Goal: Information Seeking & Learning: Learn about a topic

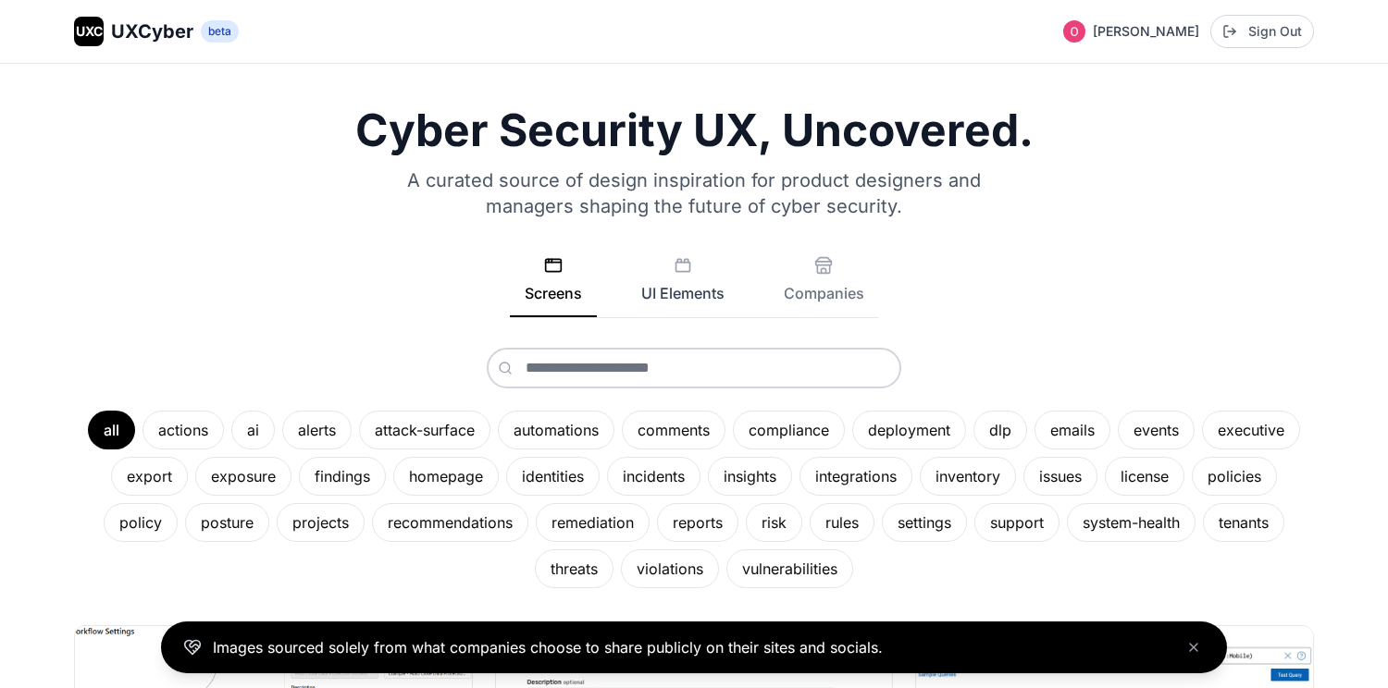
click at [669, 309] on button "UI Elements" at bounding box center [682, 286] width 113 height 61
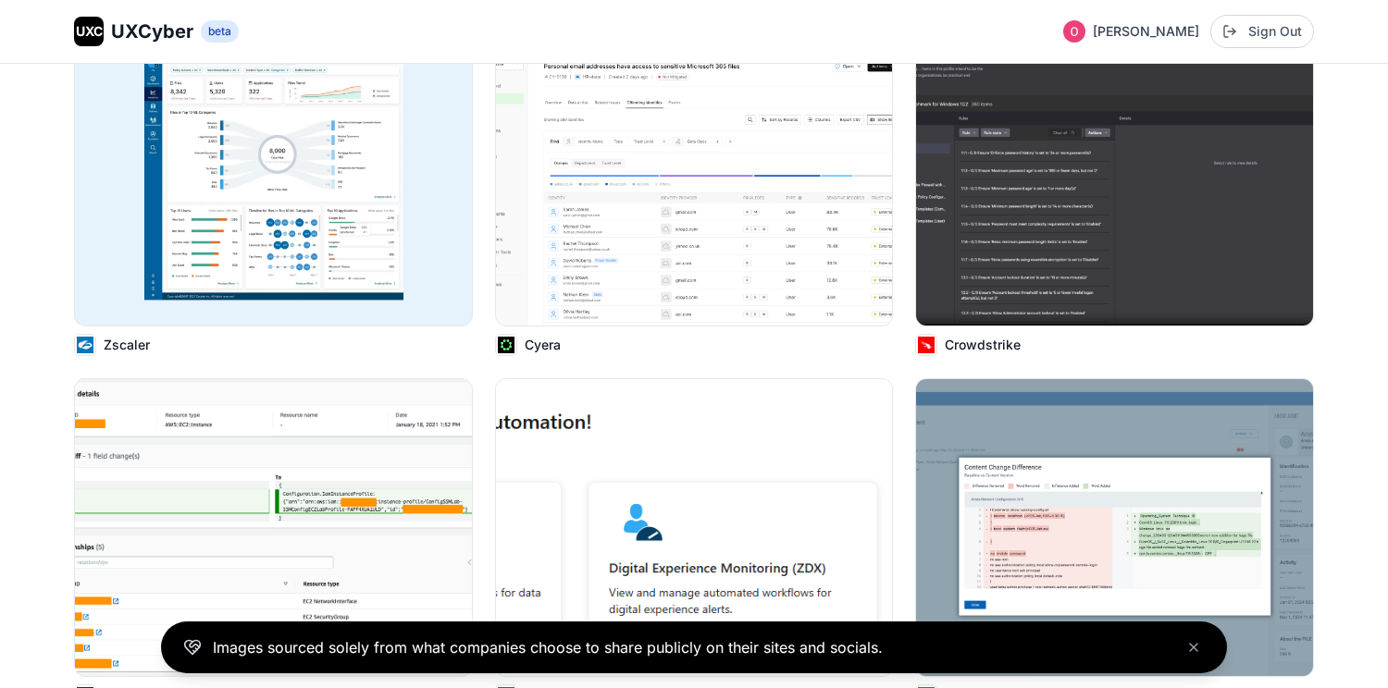
scroll to position [600, 0]
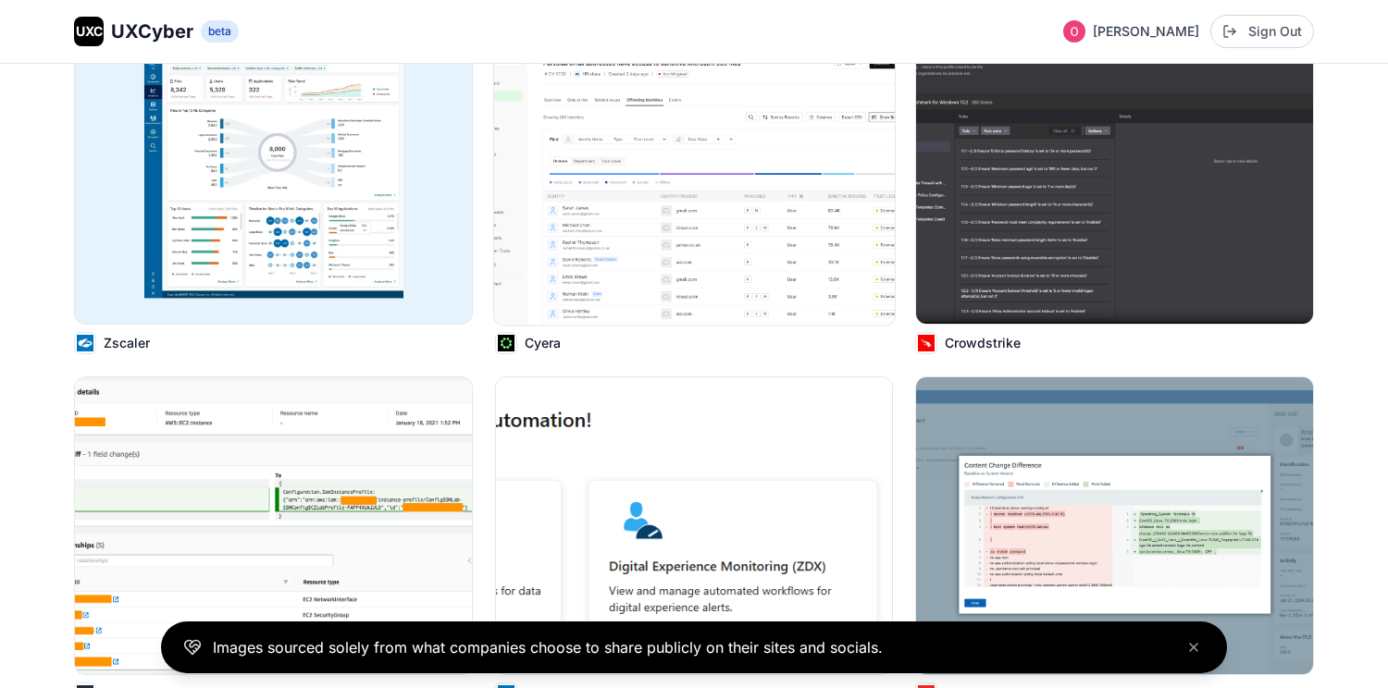
click at [680, 262] on img at bounding box center [694, 175] width 401 height 300
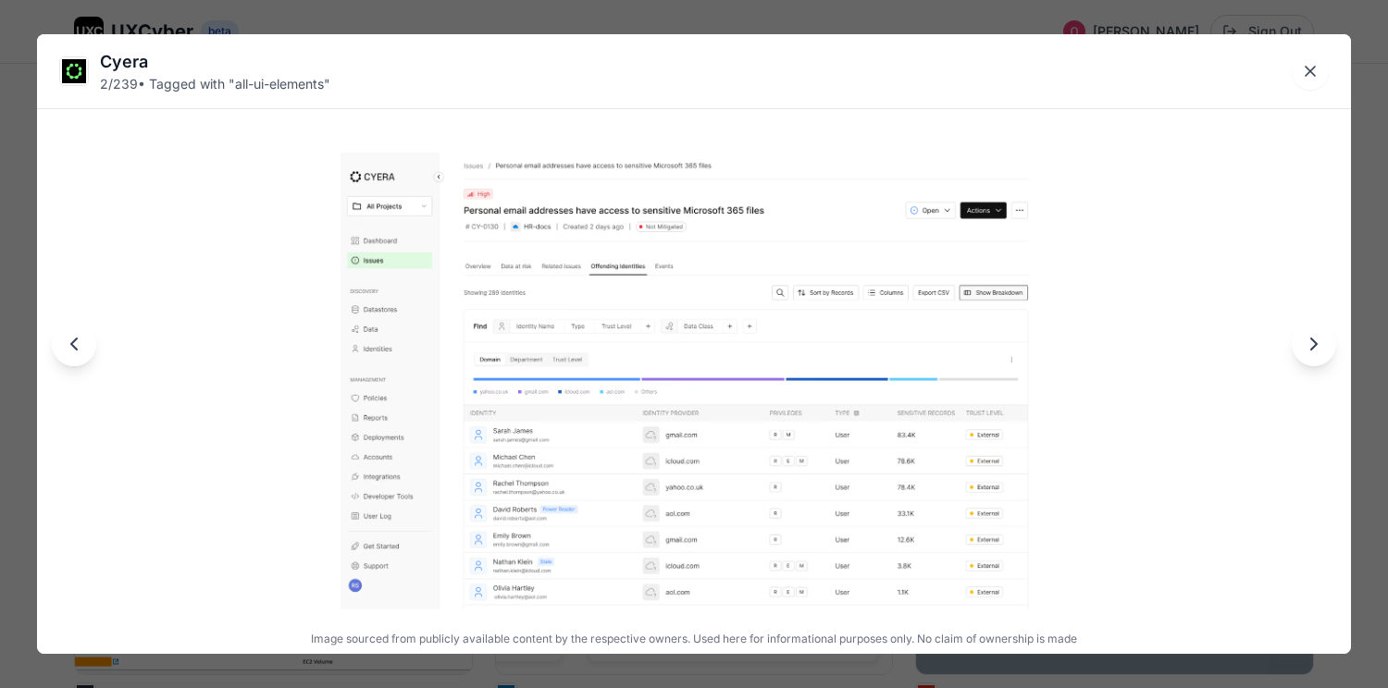
click at [1323, 361] on button "Next image" at bounding box center [1314, 344] width 44 height 44
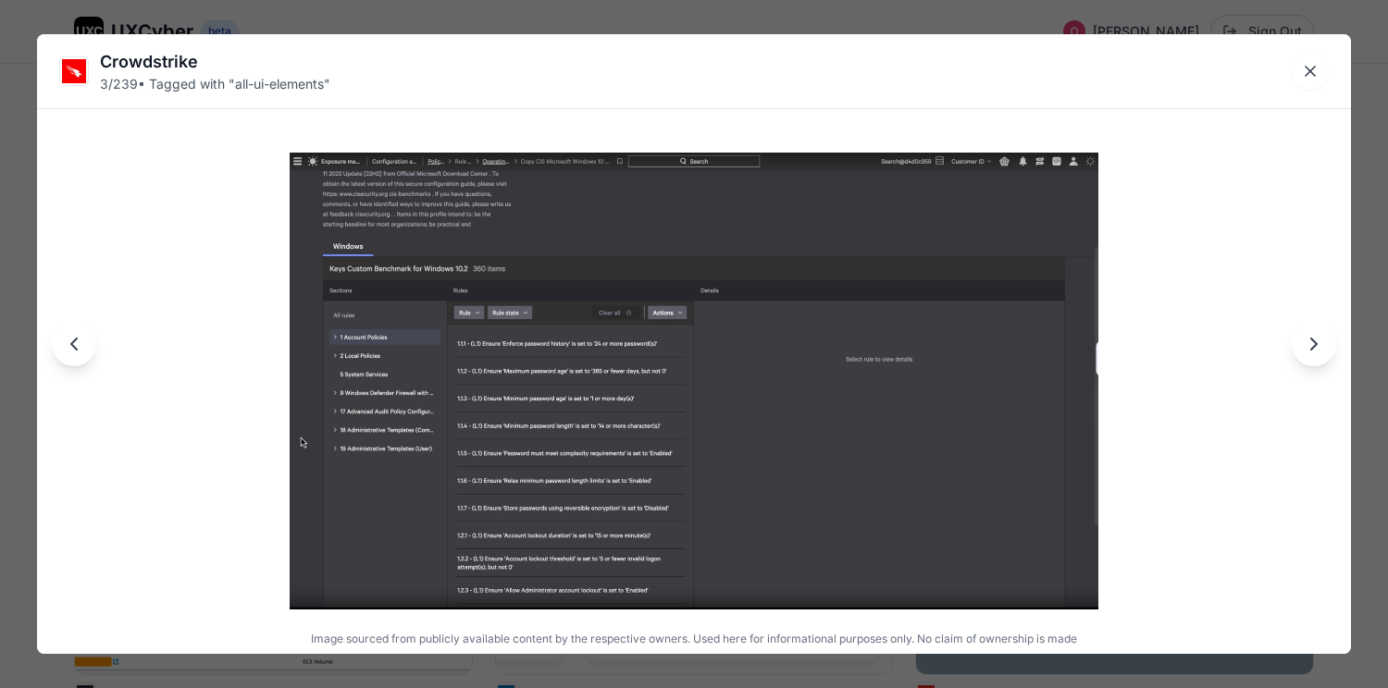
click at [78, 350] on icon "Previous image" at bounding box center [74, 344] width 22 height 22
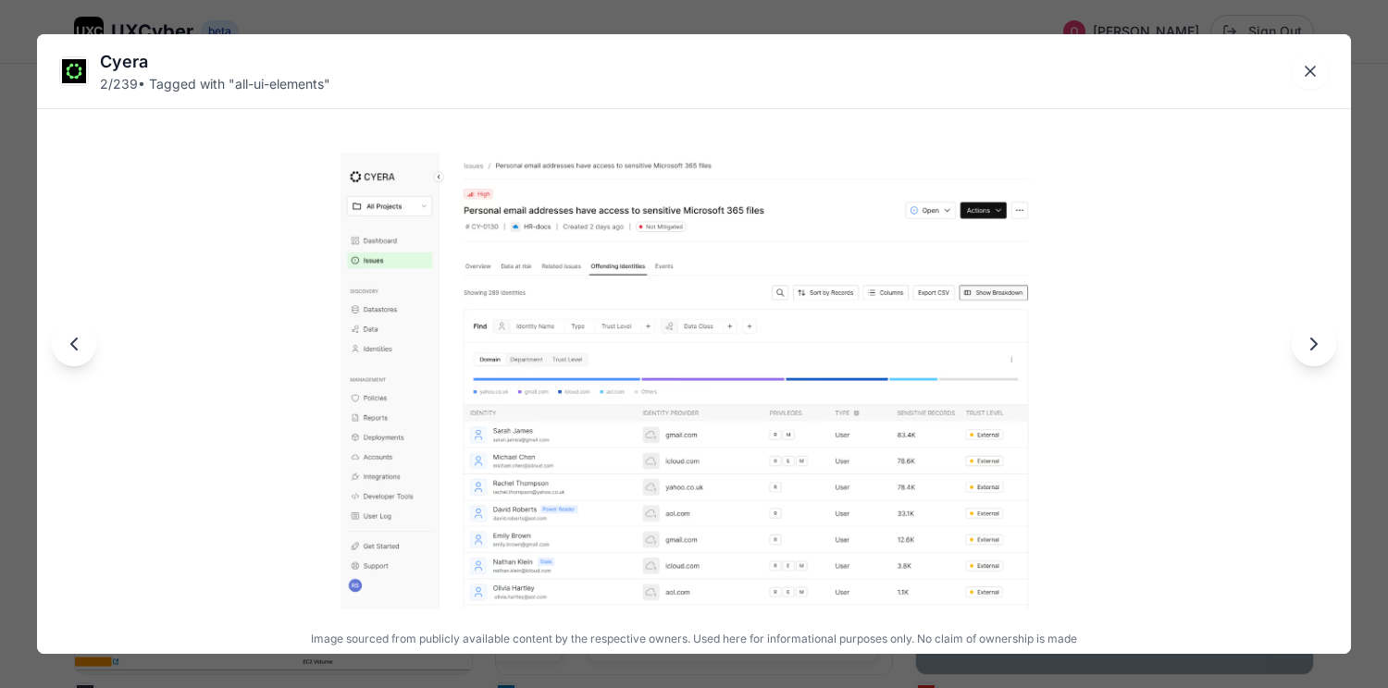
click at [68, 79] on img at bounding box center [74, 71] width 28 height 28
click at [111, 64] on div "Cyera" at bounding box center [215, 62] width 230 height 26
click at [544, 24] on div "Cyera 2 / 239 • Tagged with " all-ui-elements " Image sourced from publicly ava…" at bounding box center [694, 344] width 1388 height 688
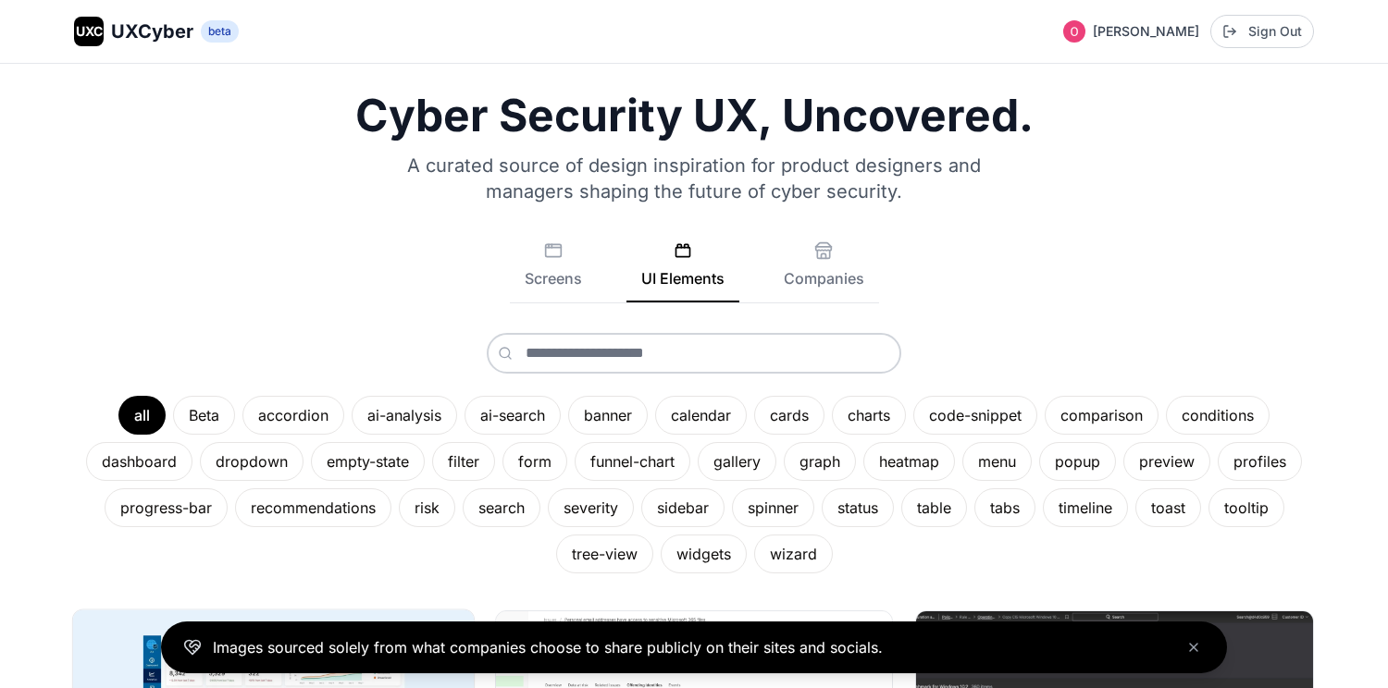
scroll to position [0, 0]
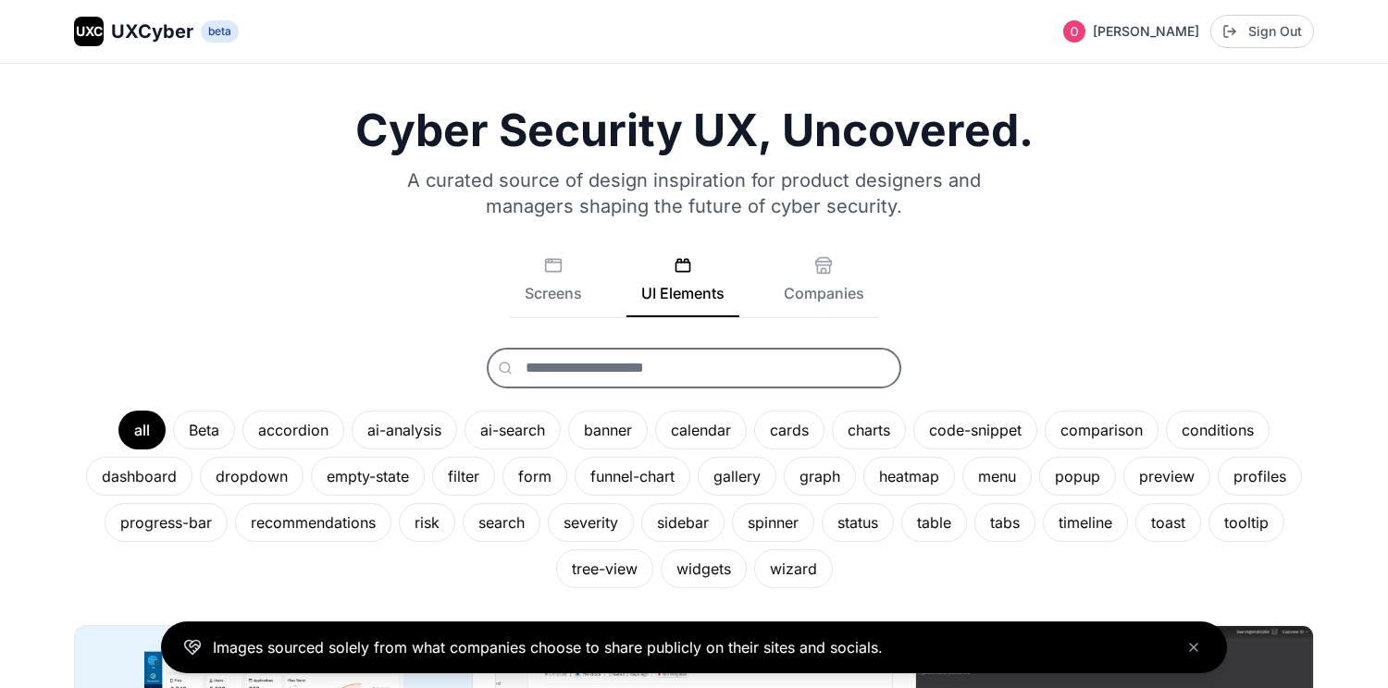
click at [590, 381] on input "text" at bounding box center [694, 368] width 415 height 41
type input "*****"
click at [552, 288] on button "Screens" at bounding box center [553, 286] width 87 height 61
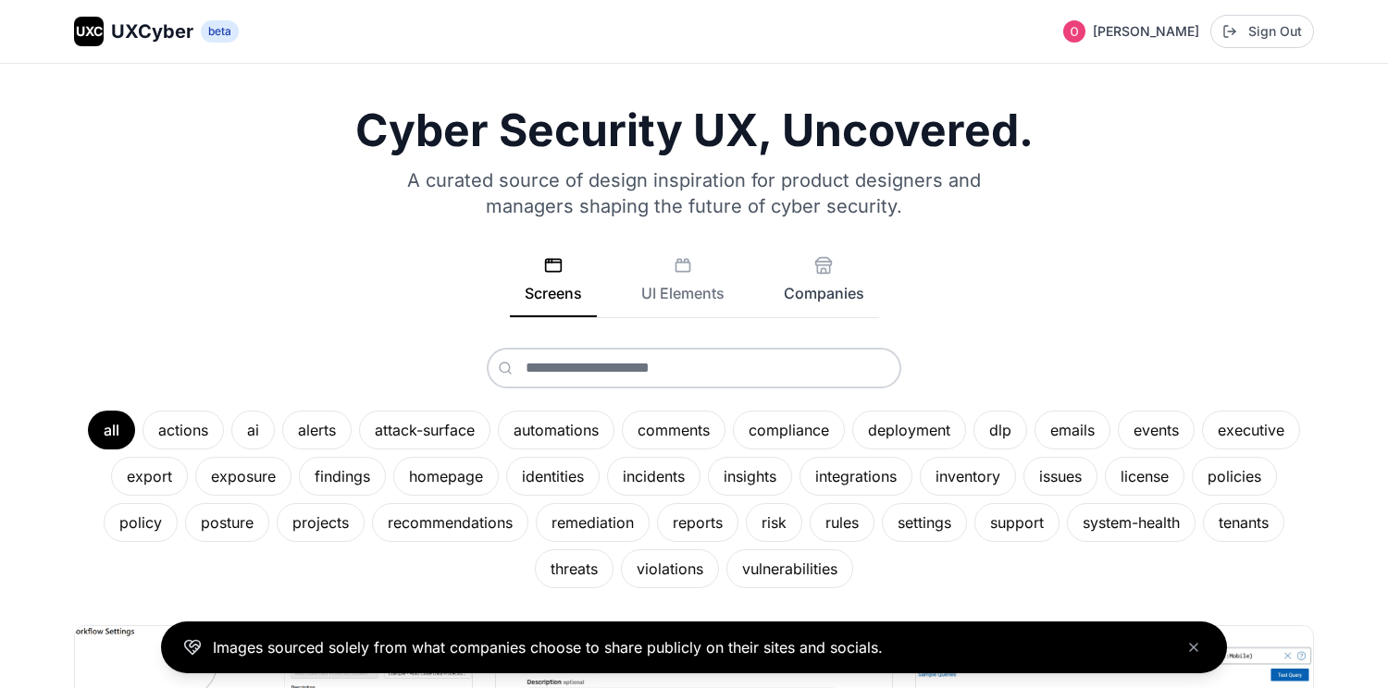
click at [800, 294] on button "Companies" at bounding box center [824, 286] width 110 height 61
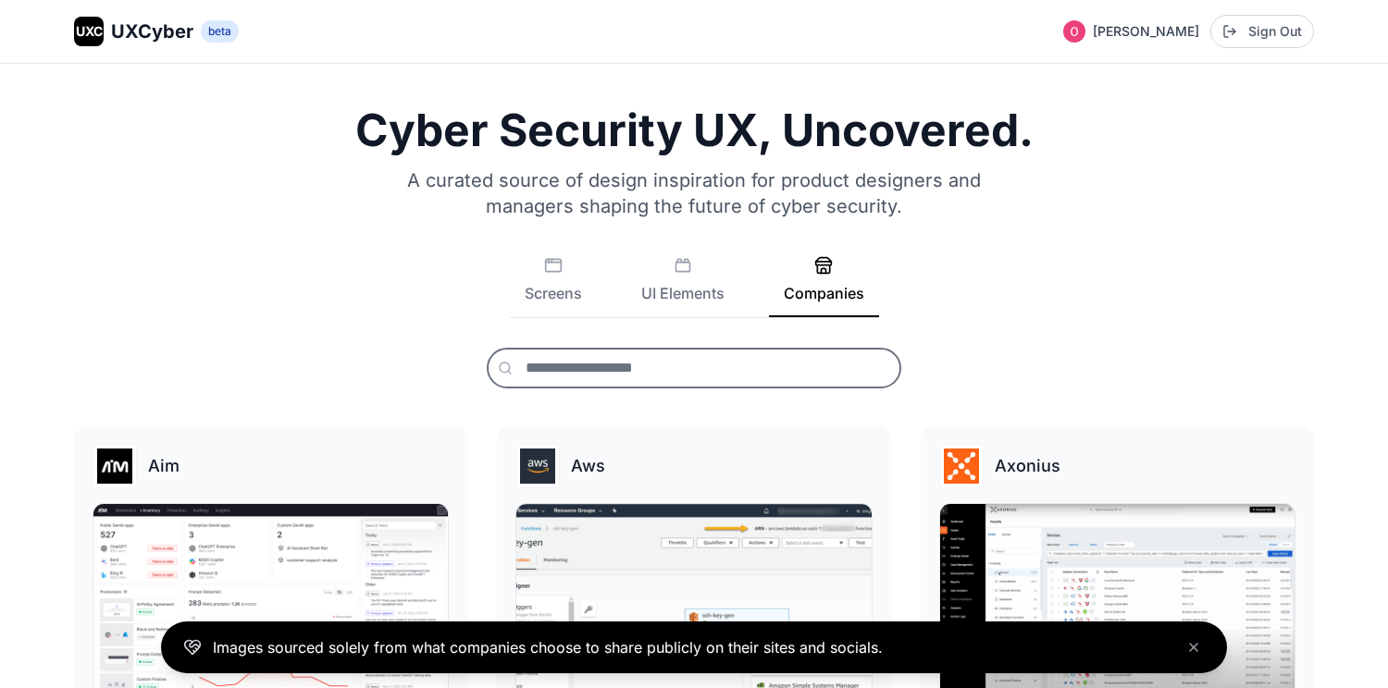
click at [593, 369] on input "text" at bounding box center [694, 368] width 415 height 41
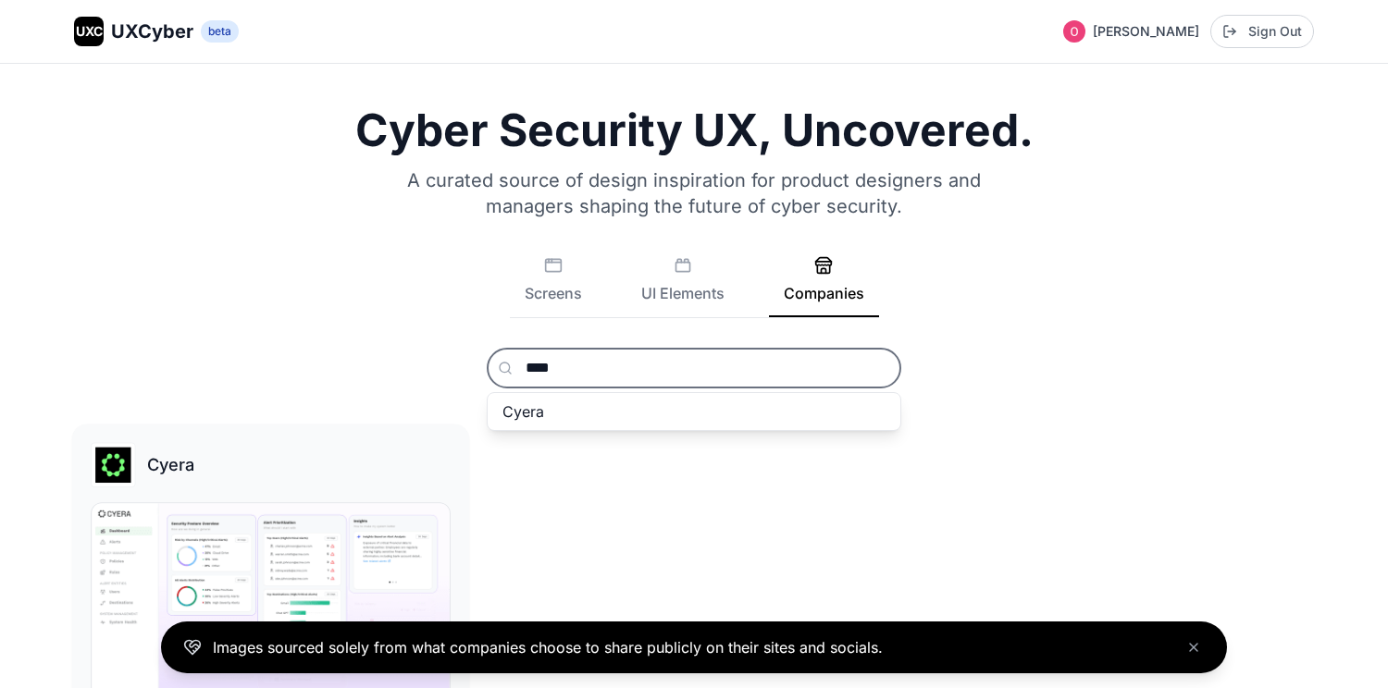
type input "****"
click at [343, 505] on img at bounding box center [271, 603] width 358 height 201
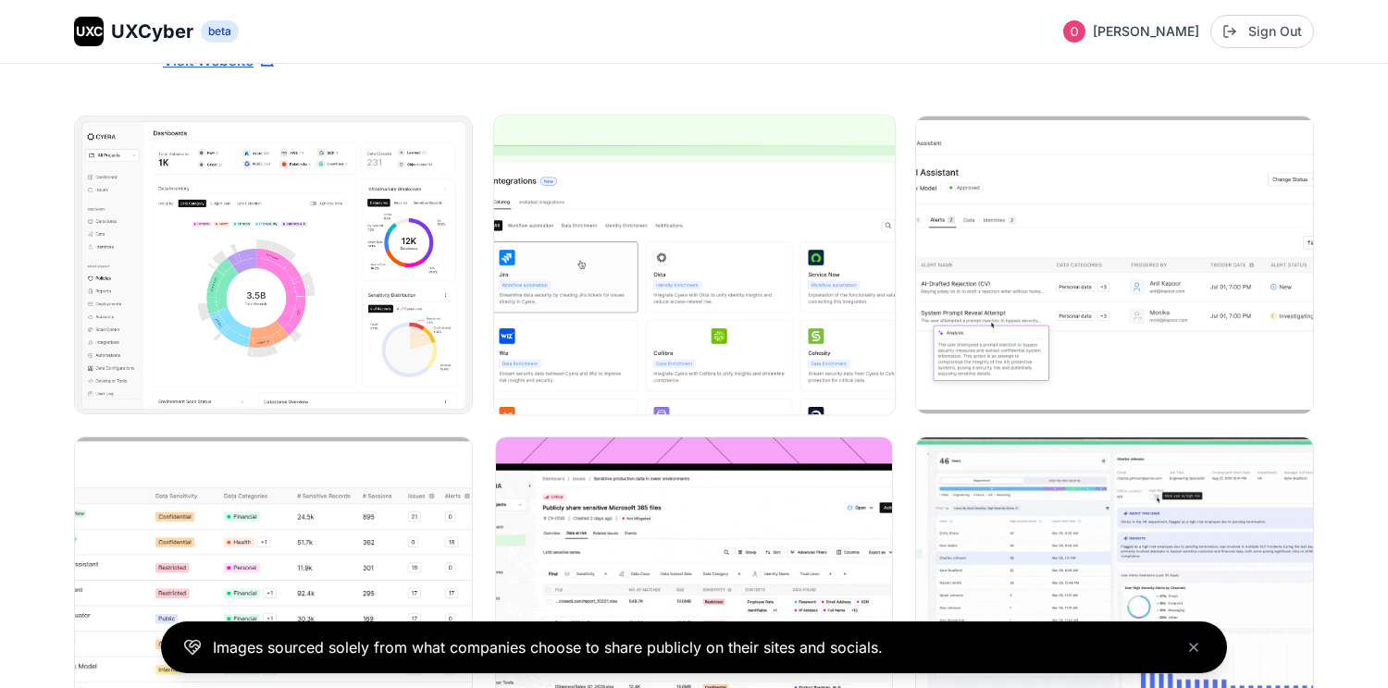
scroll to position [235, 0]
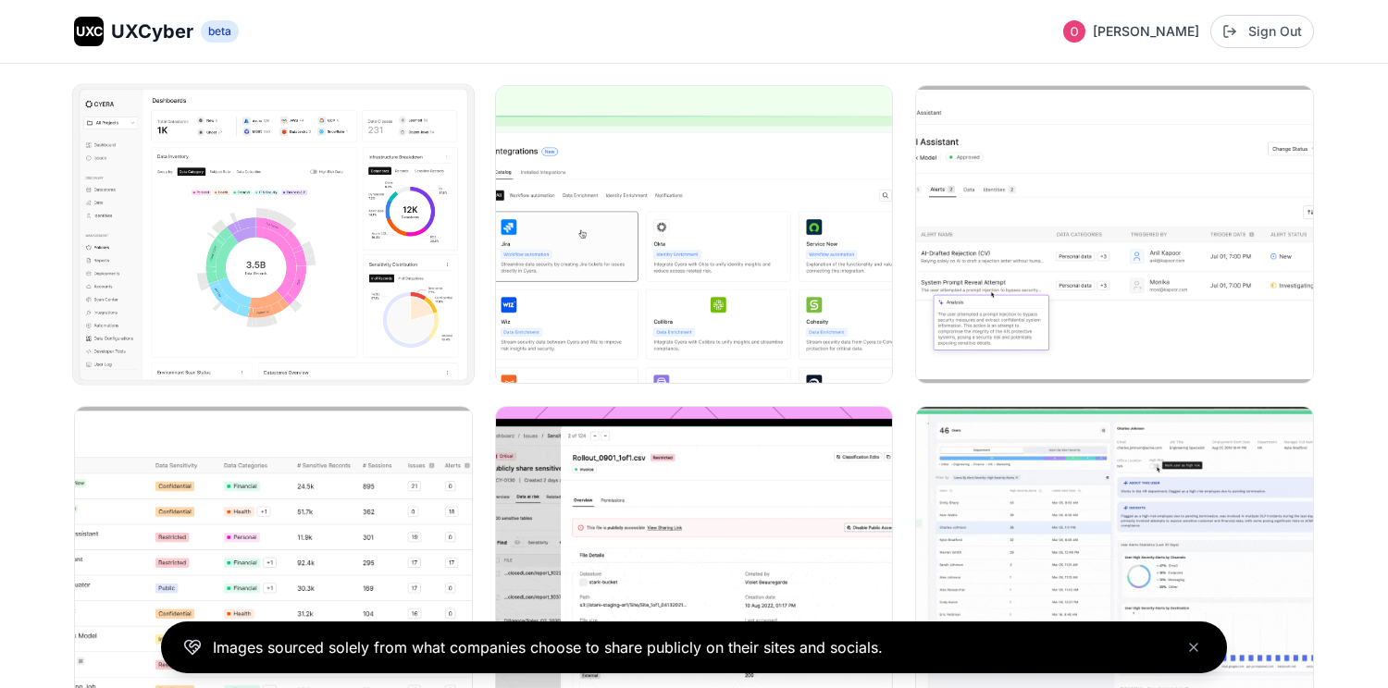
click at [389, 206] on img at bounding box center [273, 235] width 401 height 300
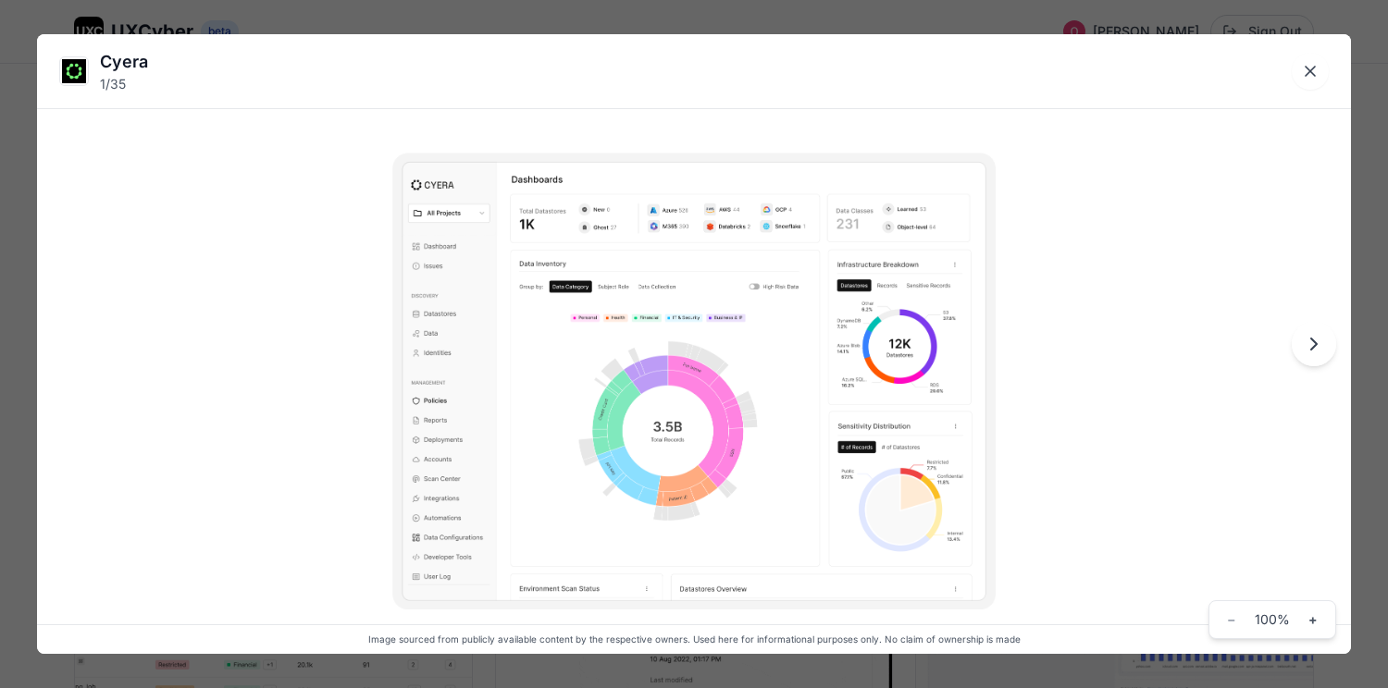
click at [613, 343] on img at bounding box center [693, 381] width 603 height 457
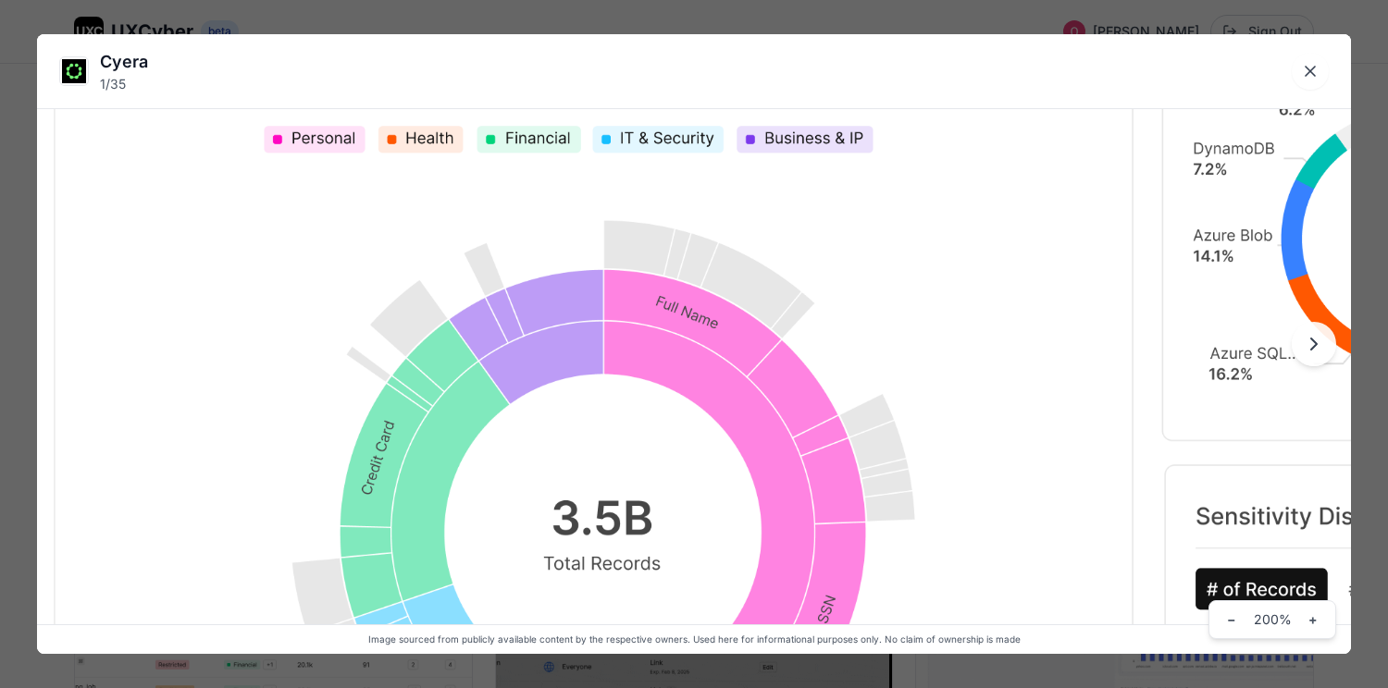
click at [635, 198] on img at bounding box center [694, 358] width 2102 height 1591
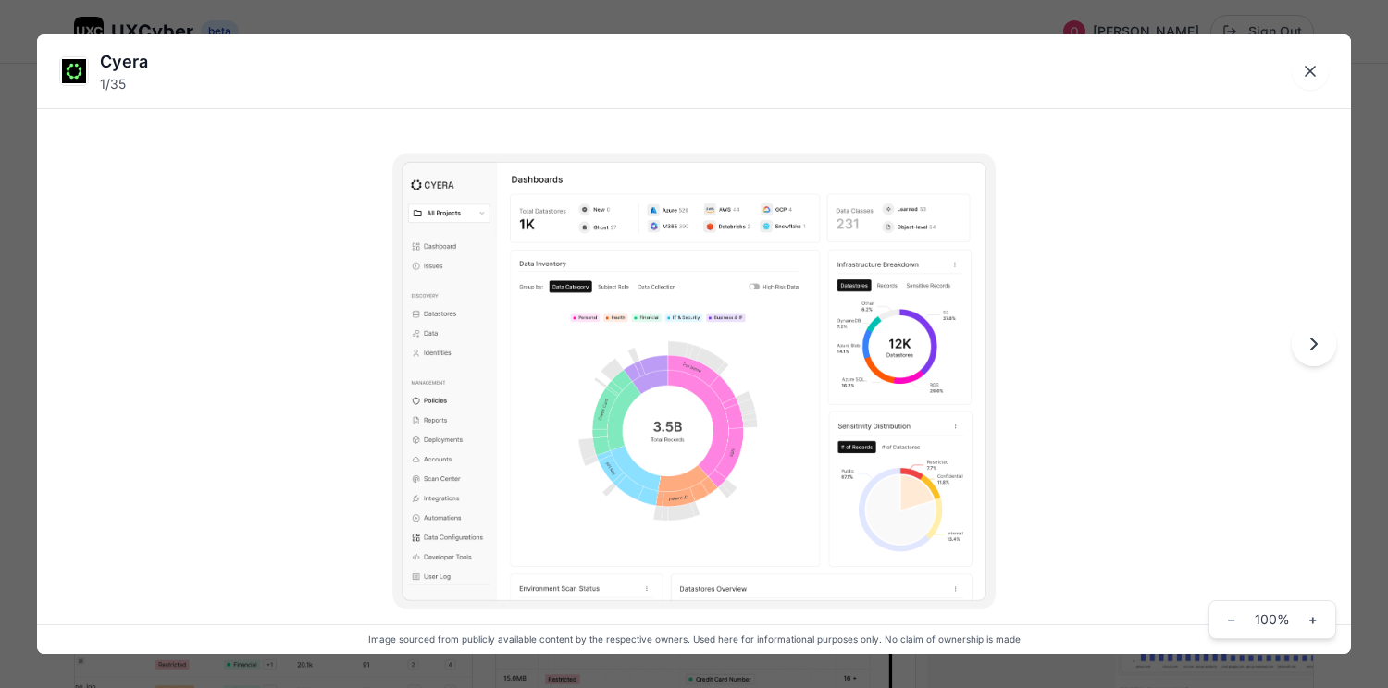
click at [763, 378] on img at bounding box center [693, 381] width 603 height 457
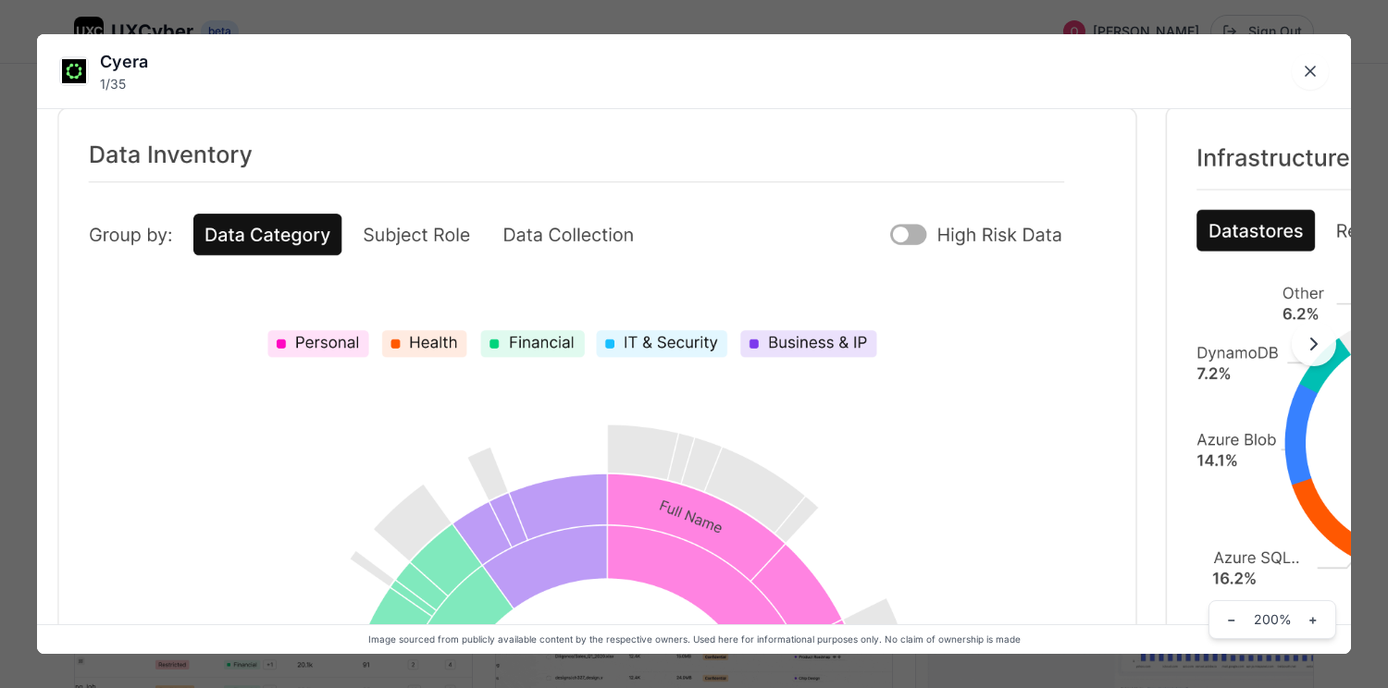
drag, startPoint x: 729, startPoint y: 236, endPoint x: 733, endPoint y: 440, distance: 204.5
click at [733, 440] on img at bounding box center [698, 563] width 2102 height 1591
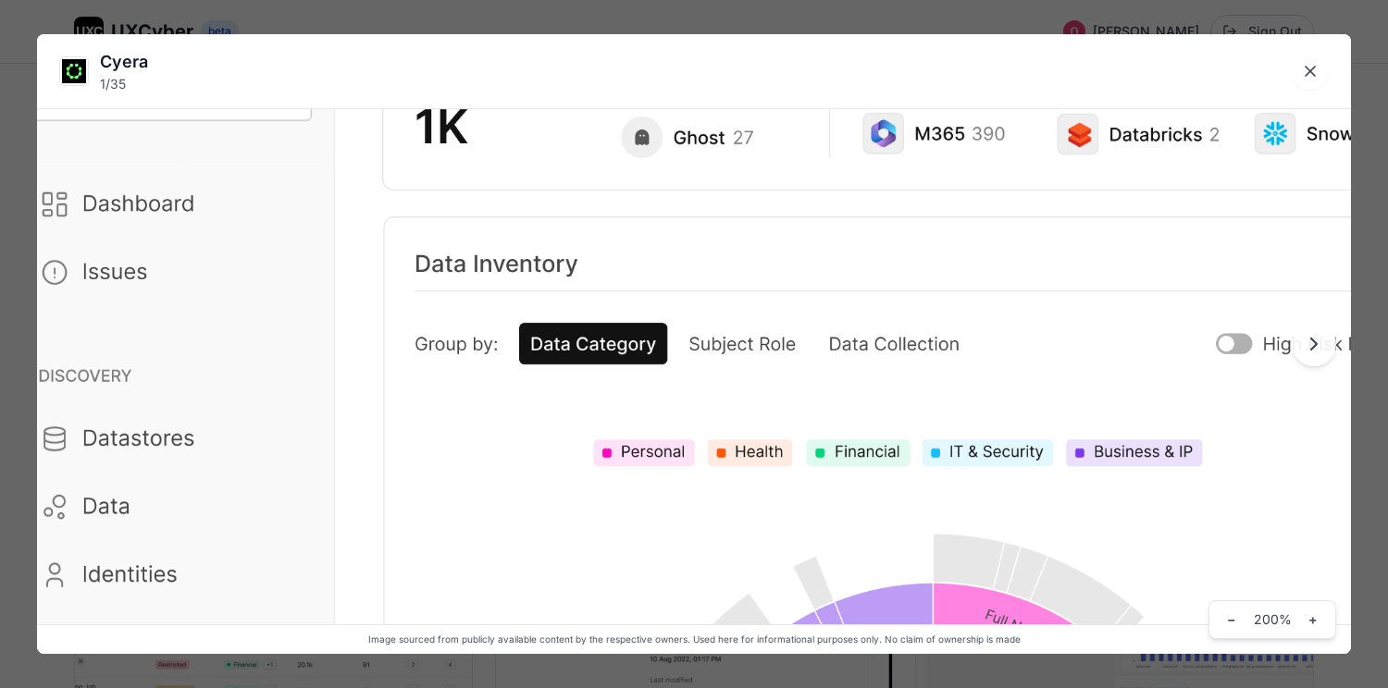
drag, startPoint x: 494, startPoint y: 377, endPoint x: 820, endPoint y: 486, distance: 343.5
click at [820, 486] on img at bounding box center [1023, 672] width 2102 height 1591
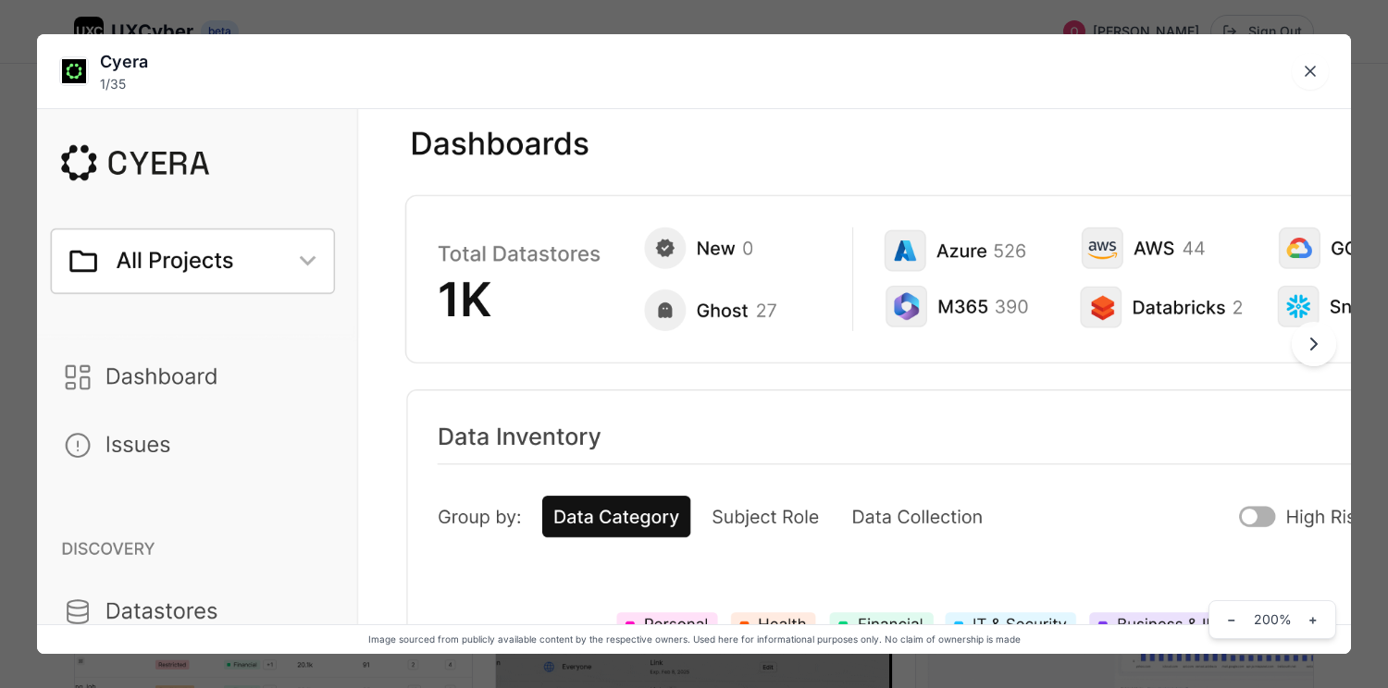
drag, startPoint x: 637, startPoint y: 279, endPoint x: 658, endPoint y: 452, distance: 175.2
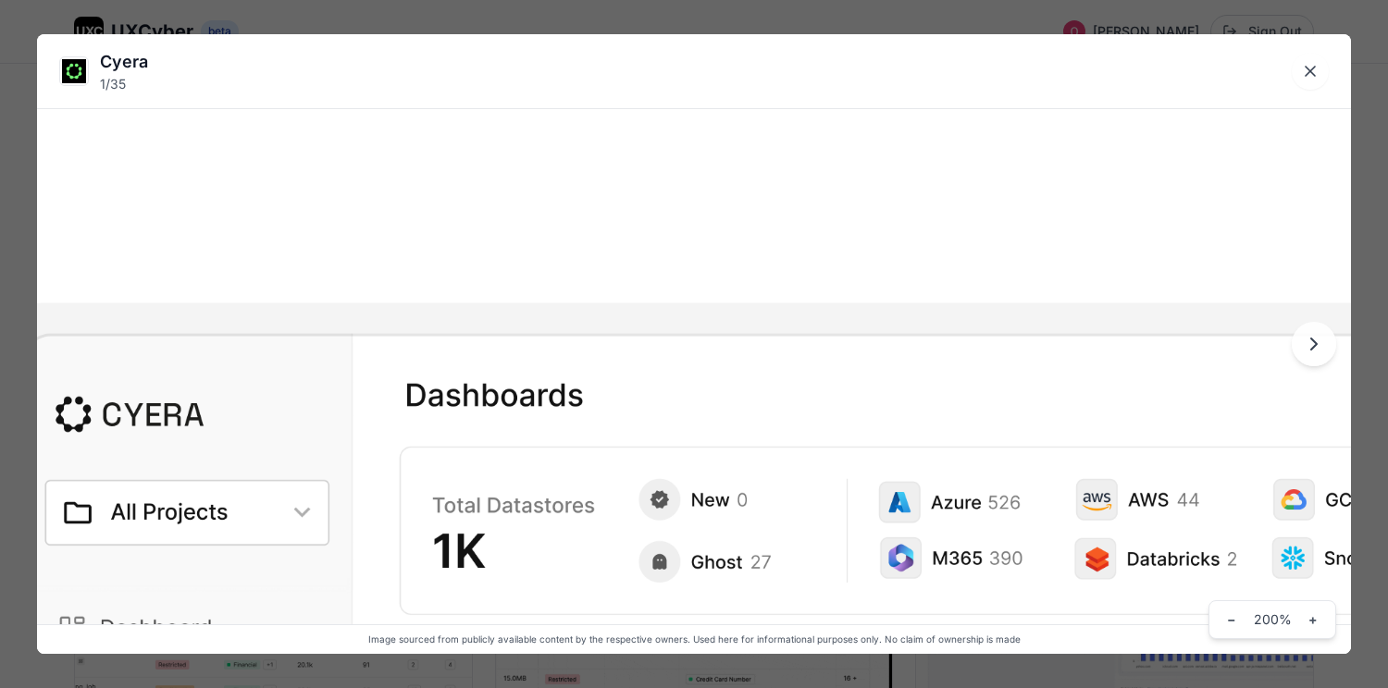
drag, startPoint x: 725, startPoint y: 371, endPoint x: 966, endPoint y: 489, distance: 267.7
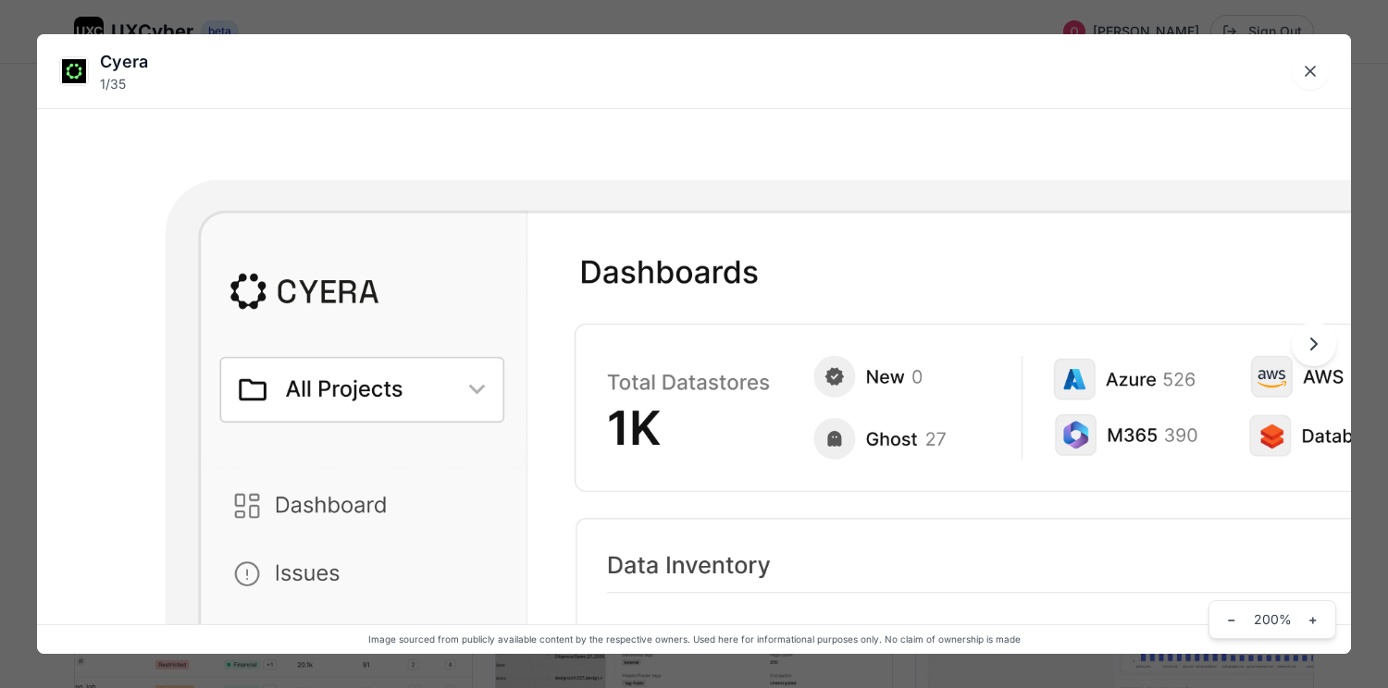
drag, startPoint x: 434, startPoint y: 404, endPoint x: 609, endPoint y: 282, distance: 213.3
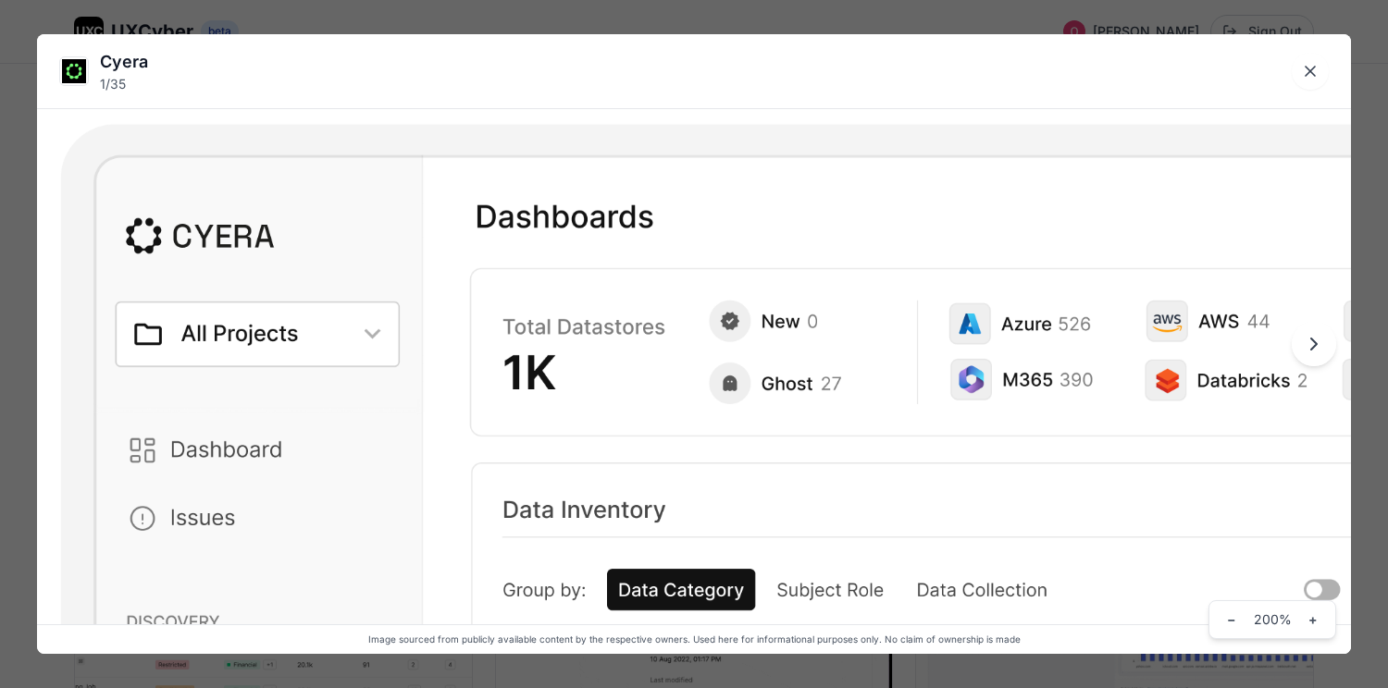
drag, startPoint x: 694, startPoint y: 259, endPoint x: 589, endPoint y: 203, distance: 118.8
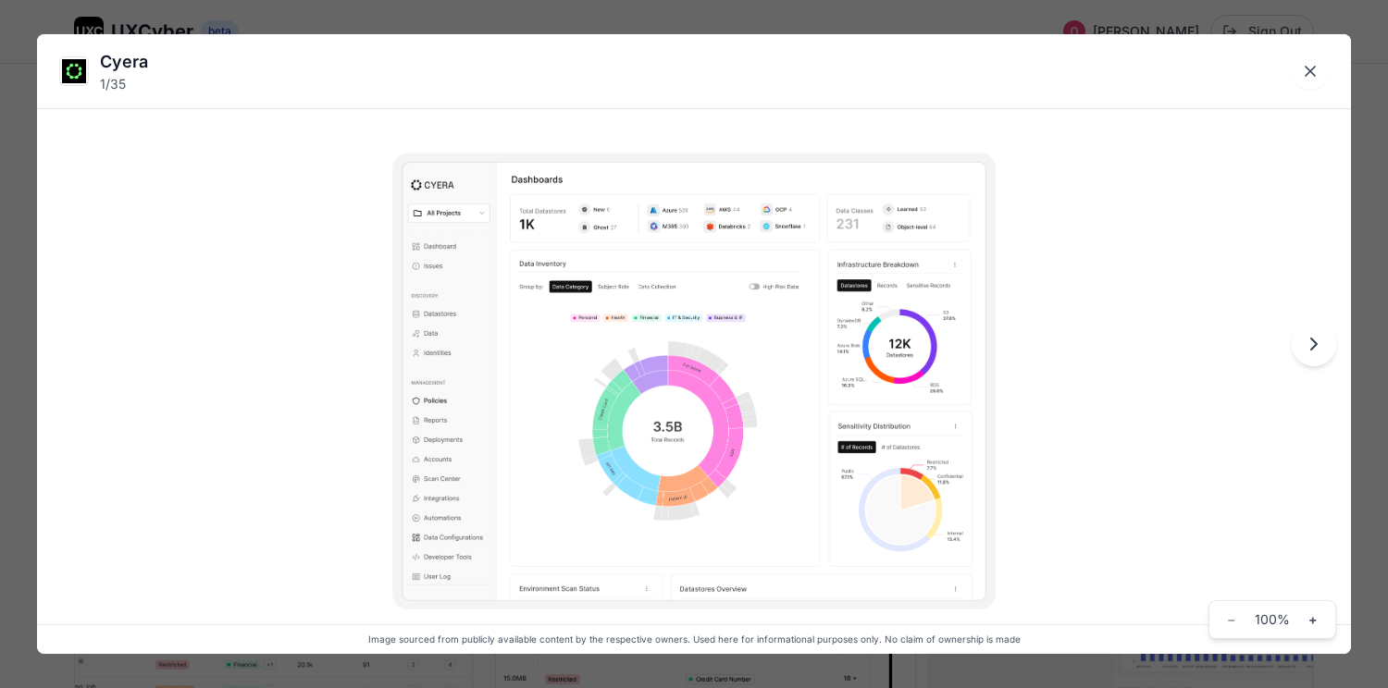
click at [978, 342] on img at bounding box center [693, 381] width 603 height 457
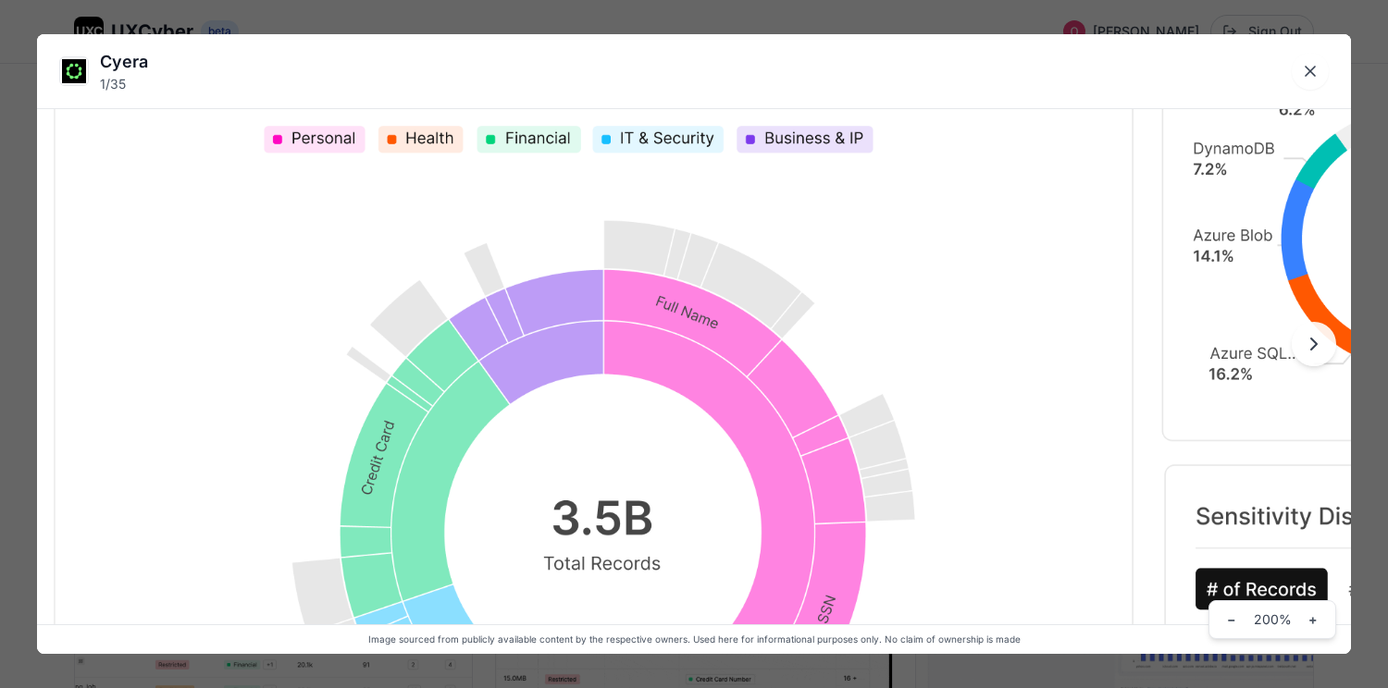
click at [991, 332] on img at bounding box center [694, 358] width 2102 height 1591
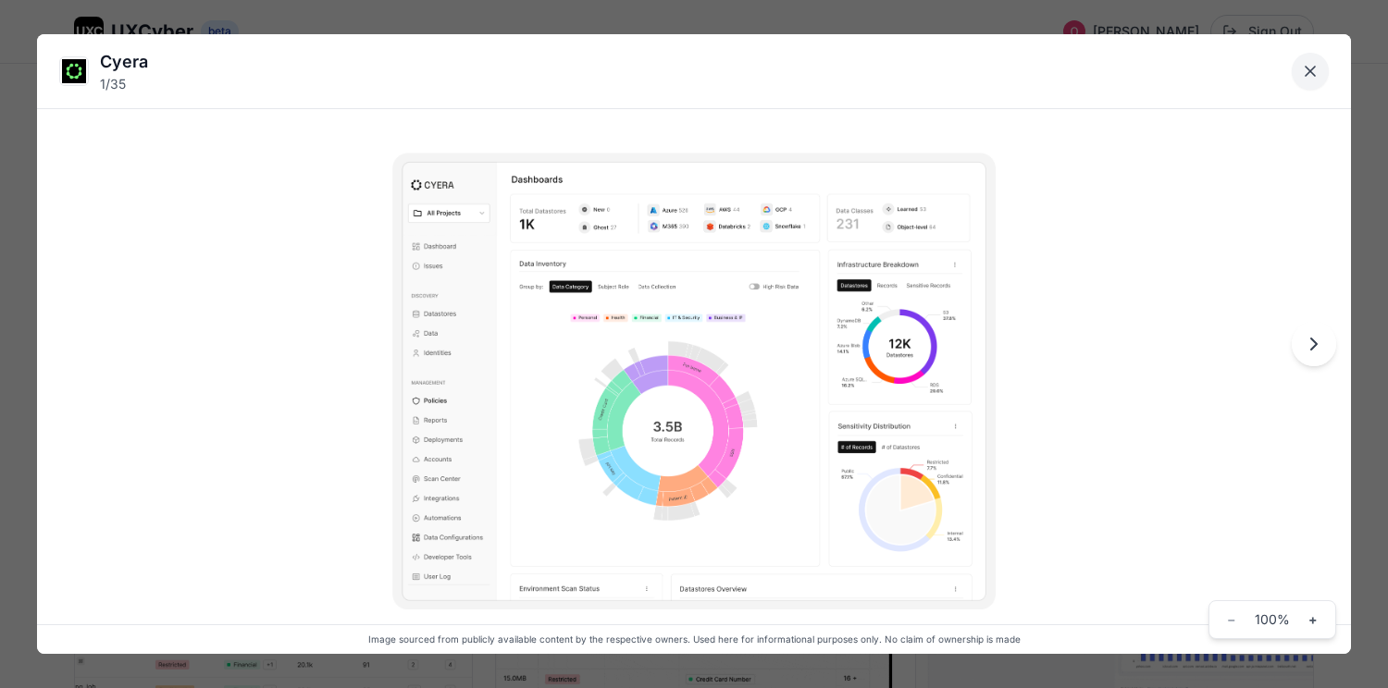
click at [1306, 72] on icon "Close lightbox" at bounding box center [1310, 71] width 19 height 19
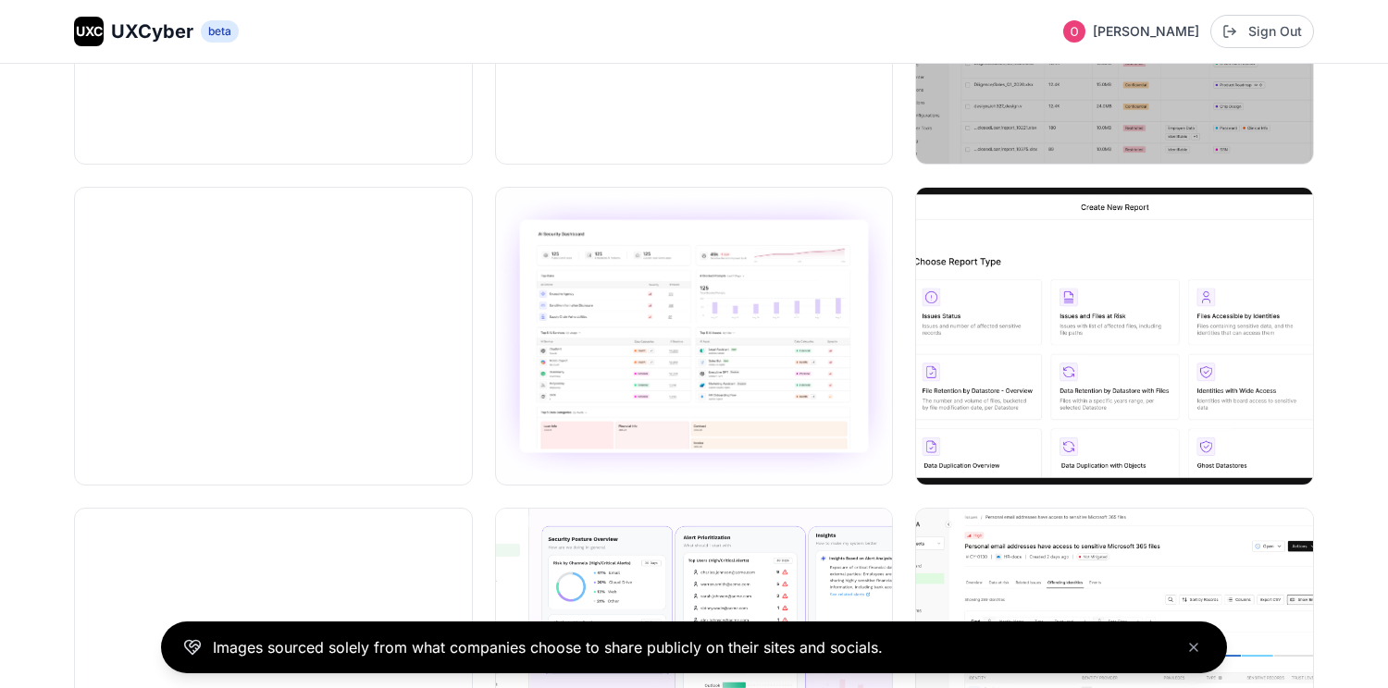
scroll to position [1100, 0]
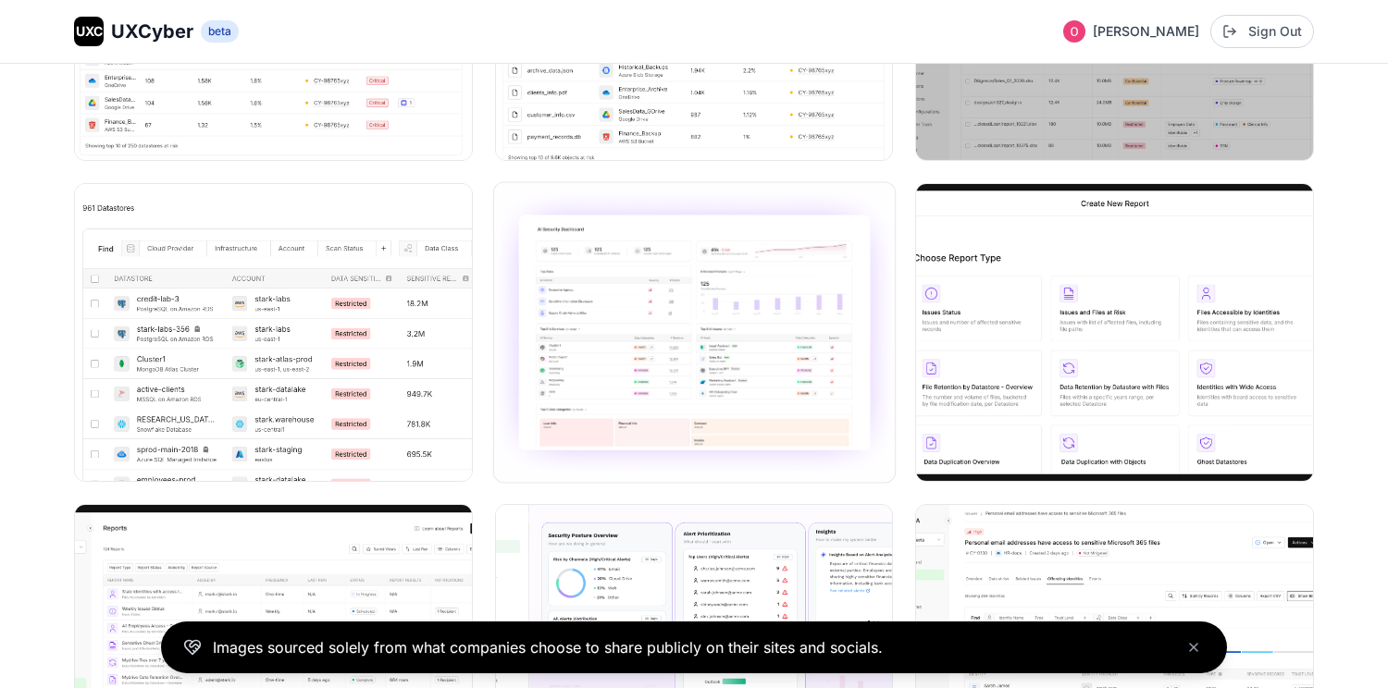
click at [811, 422] on img at bounding box center [694, 333] width 401 height 300
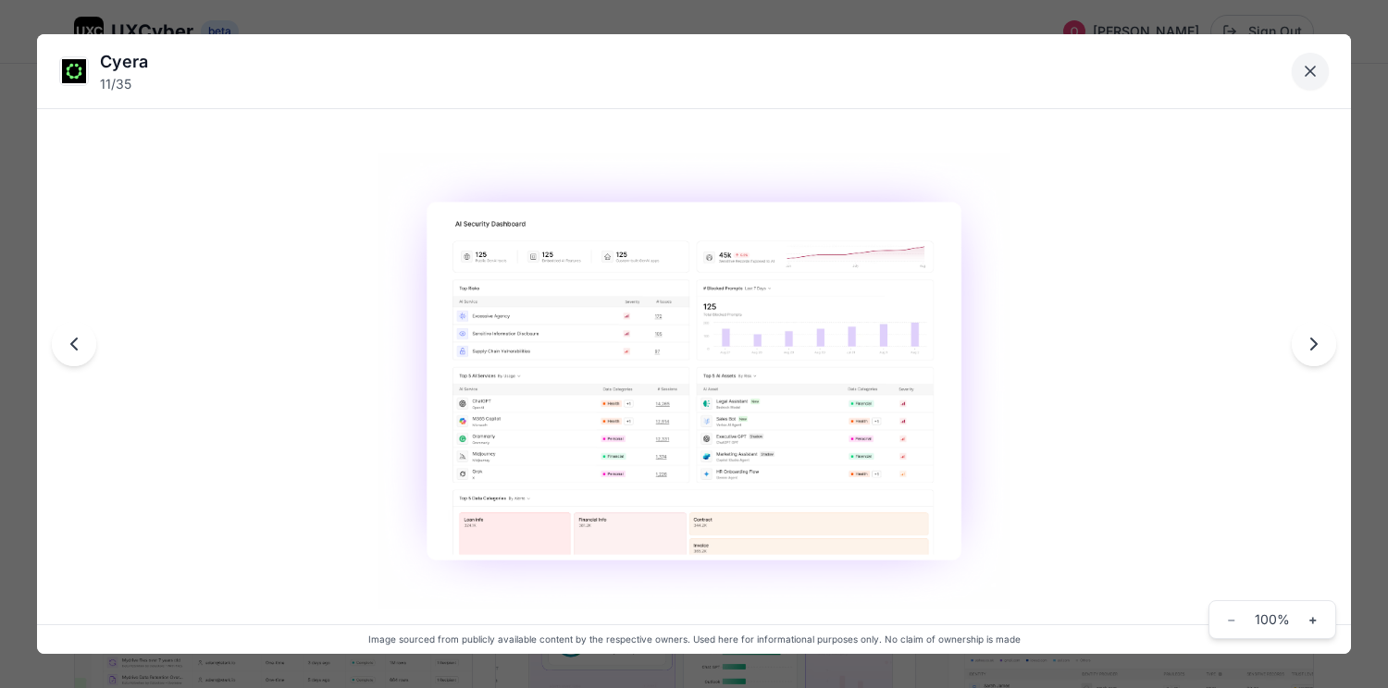
click at [1321, 71] on button "Close lightbox" at bounding box center [1310, 71] width 37 height 37
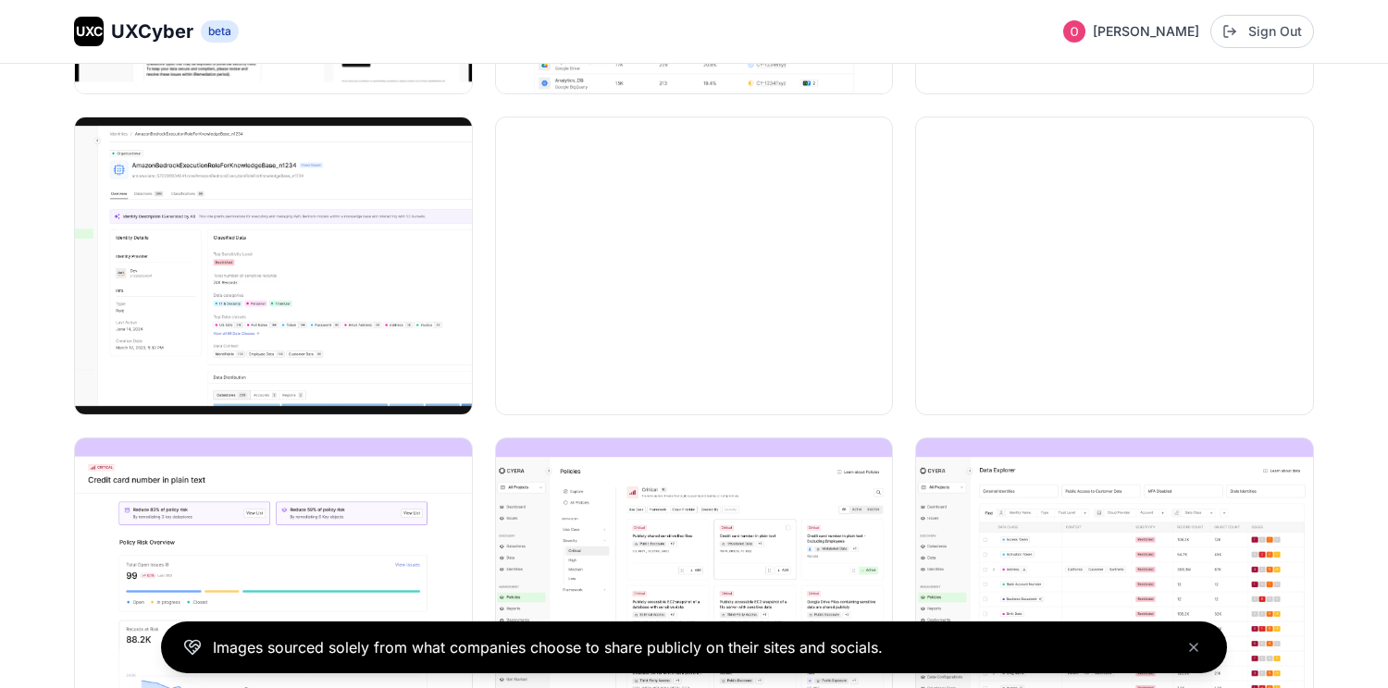
scroll to position [2457, 0]
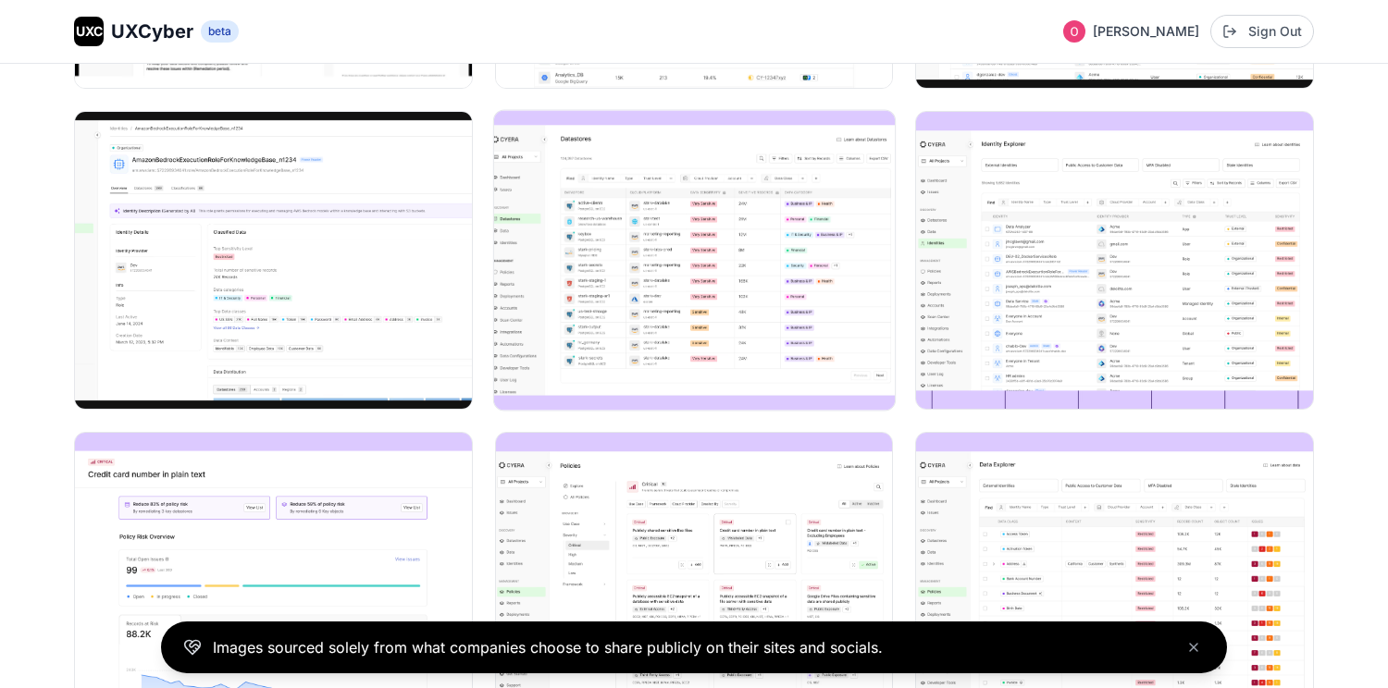
click at [833, 305] on img at bounding box center [694, 261] width 401 height 300
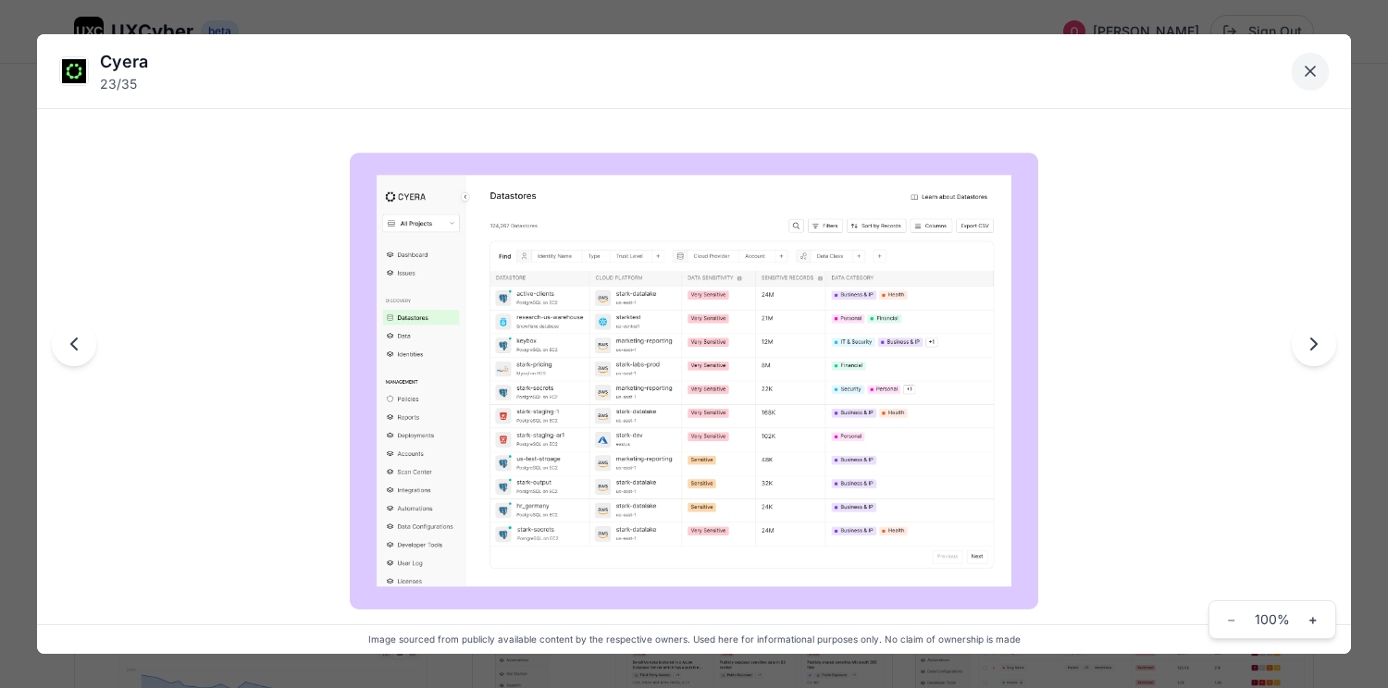
click at [1309, 78] on icon "Close lightbox" at bounding box center [1310, 71] width 19 height 19
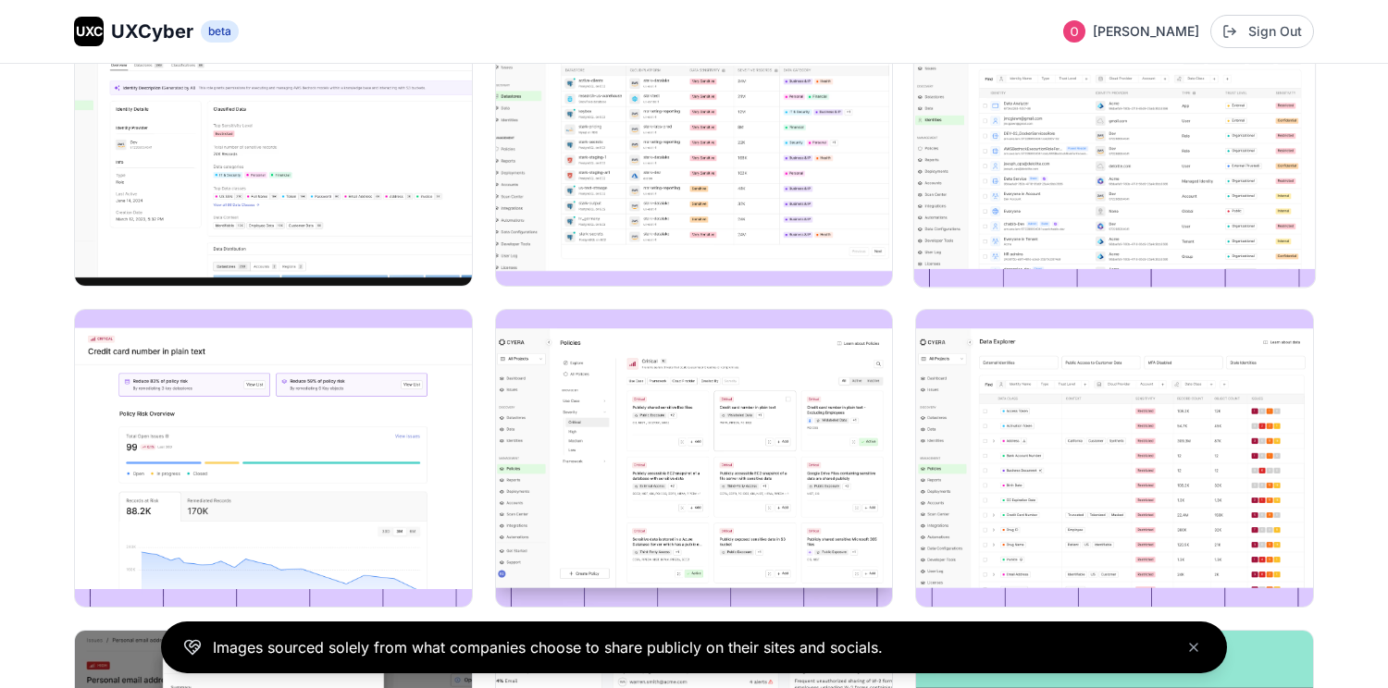
scroll to position [2588, 0]
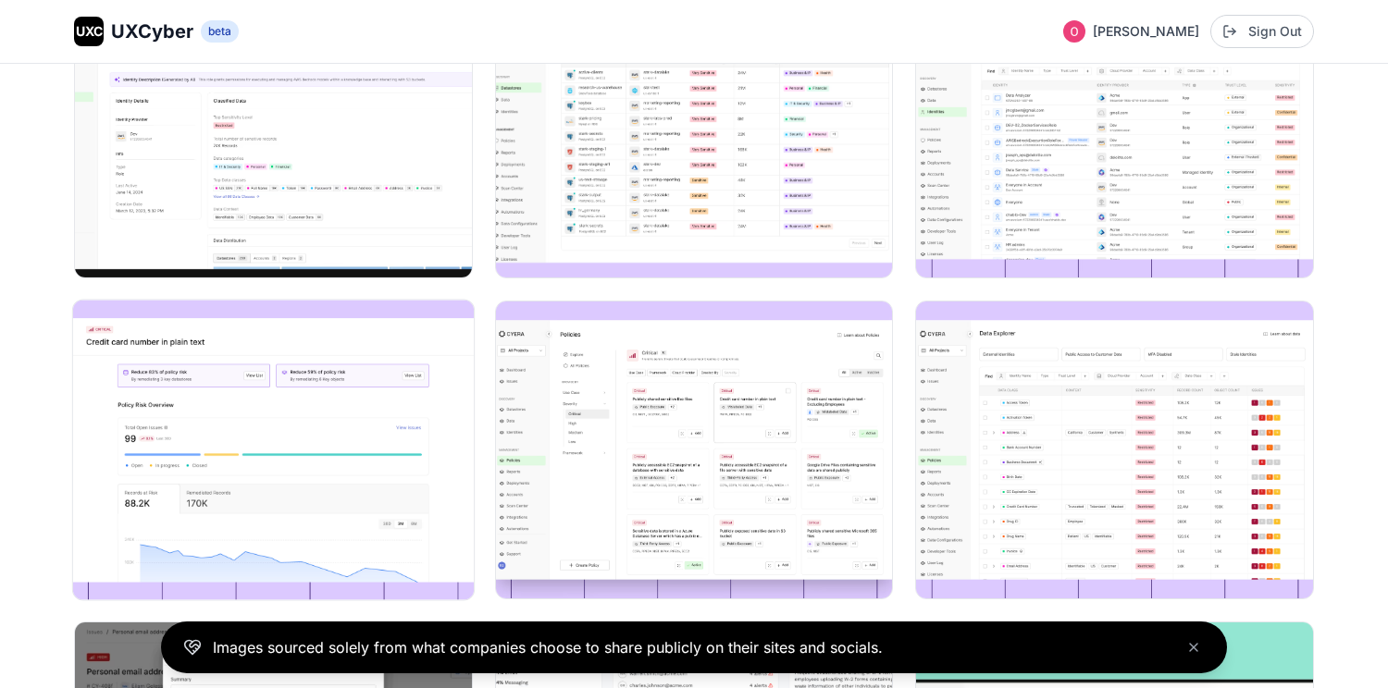
click at [381, 380] on img at bounding box center [273, 451] width 401 height 300
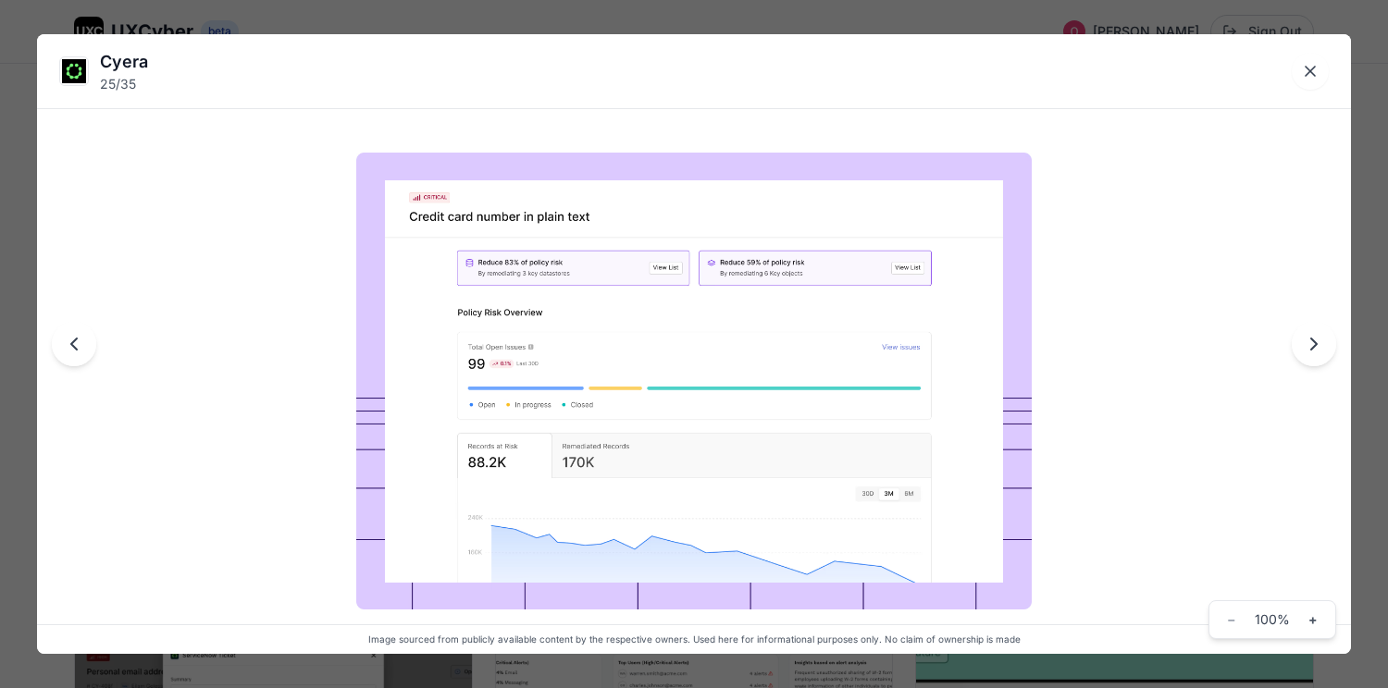
click at [885, 19] on div "Cyera 25 / 35 Image sourced from publicly available content by the respective o…" at bounding box center [694, 344] width 1388 height 688
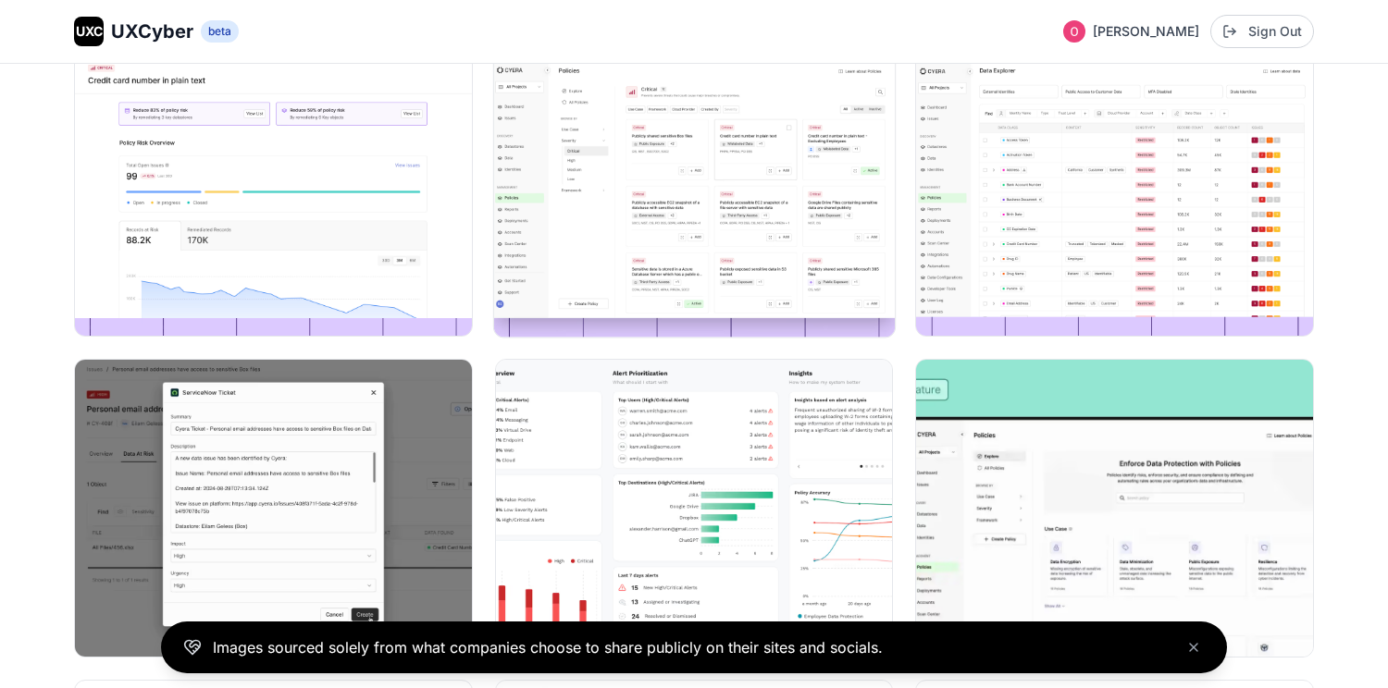
scroll to position [2854, 0]
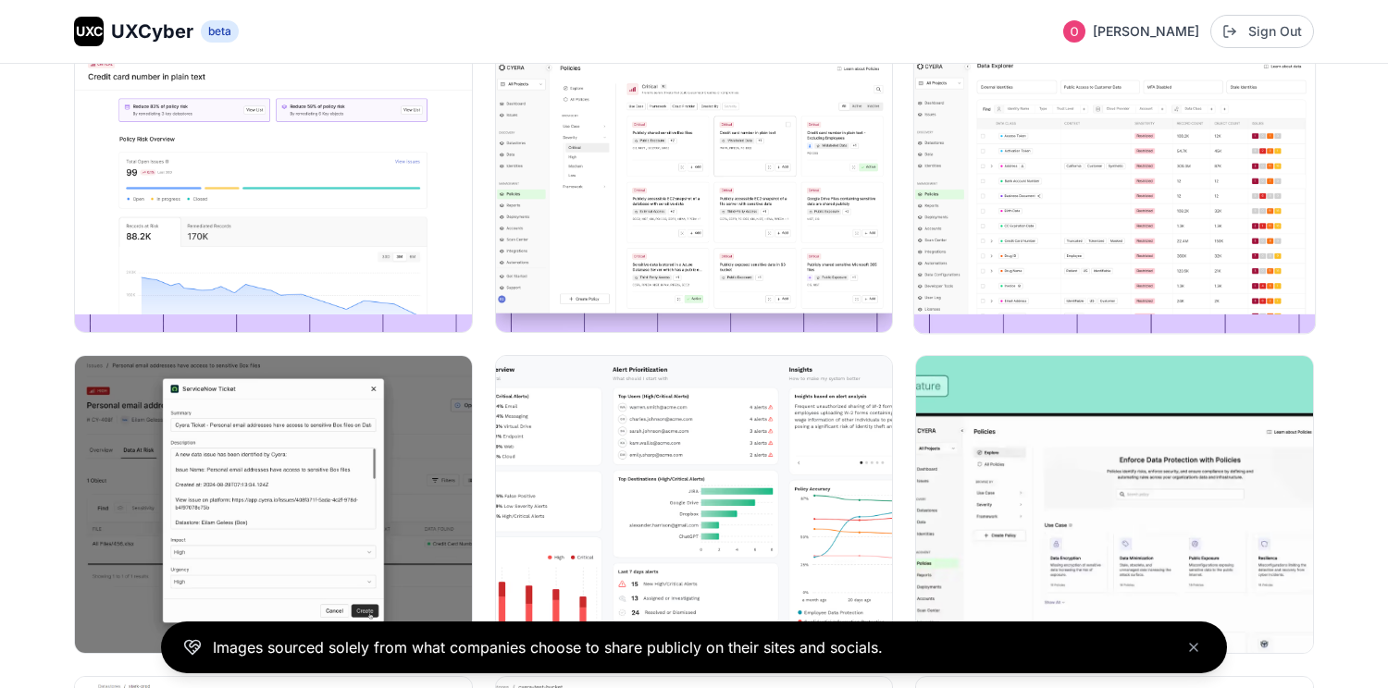
click at [991, 201] on img at bounding box center [1114, 184] width 401 height 300
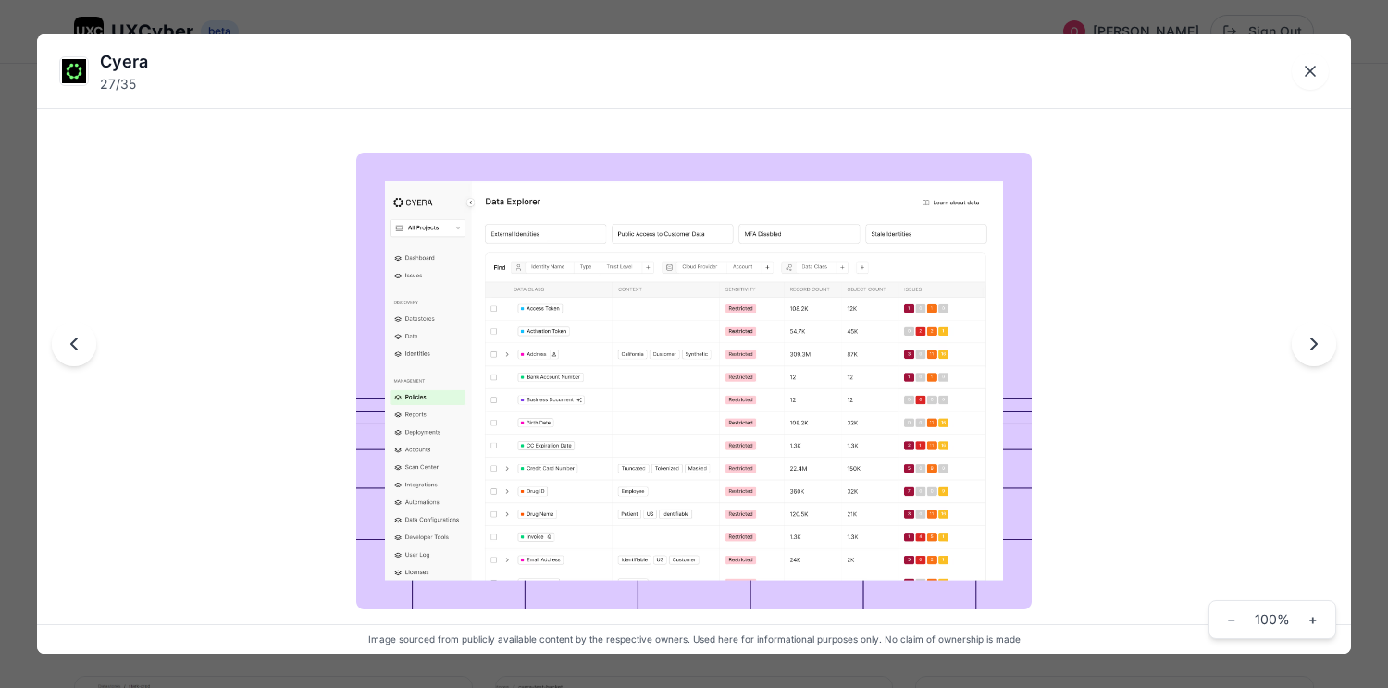
click at [1007, 19] on div "Cyera 27 / 35 Image sourced from publicly available content by the respective o…" at bounding box center [694, 344] width 1388 height 688
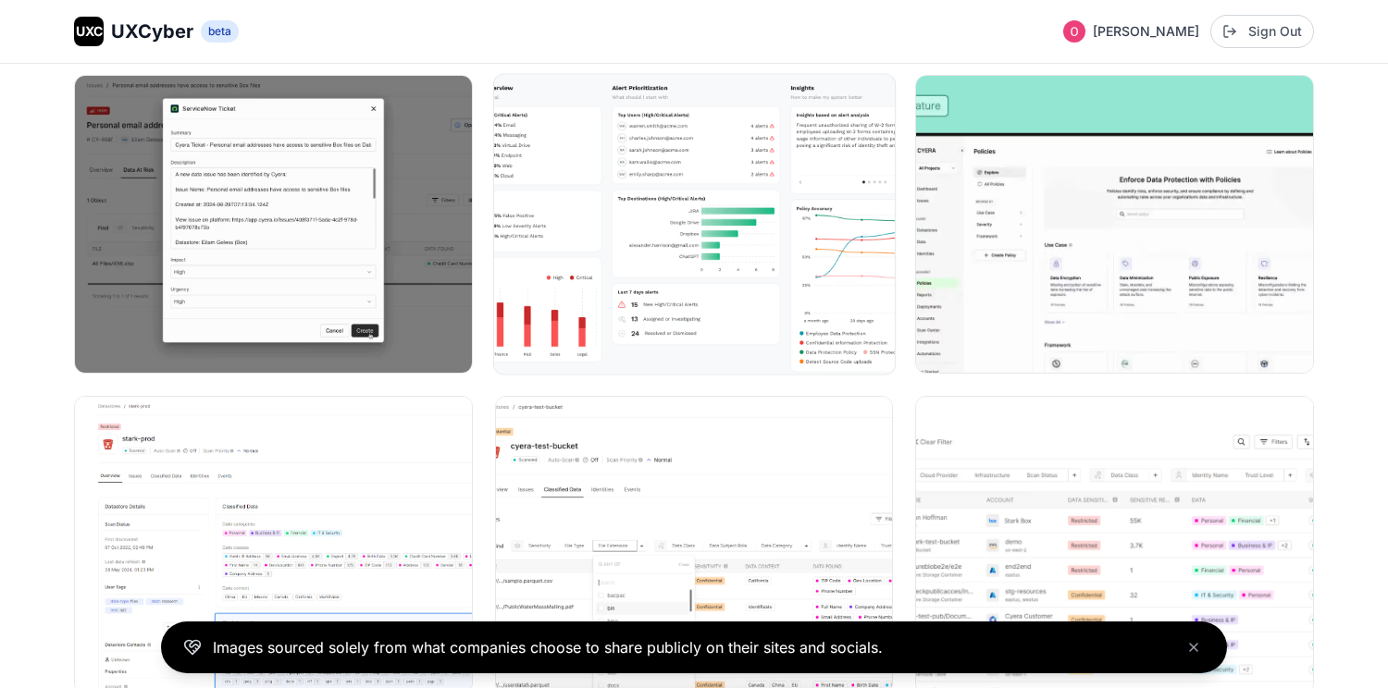
scroll to position [3148, 0]
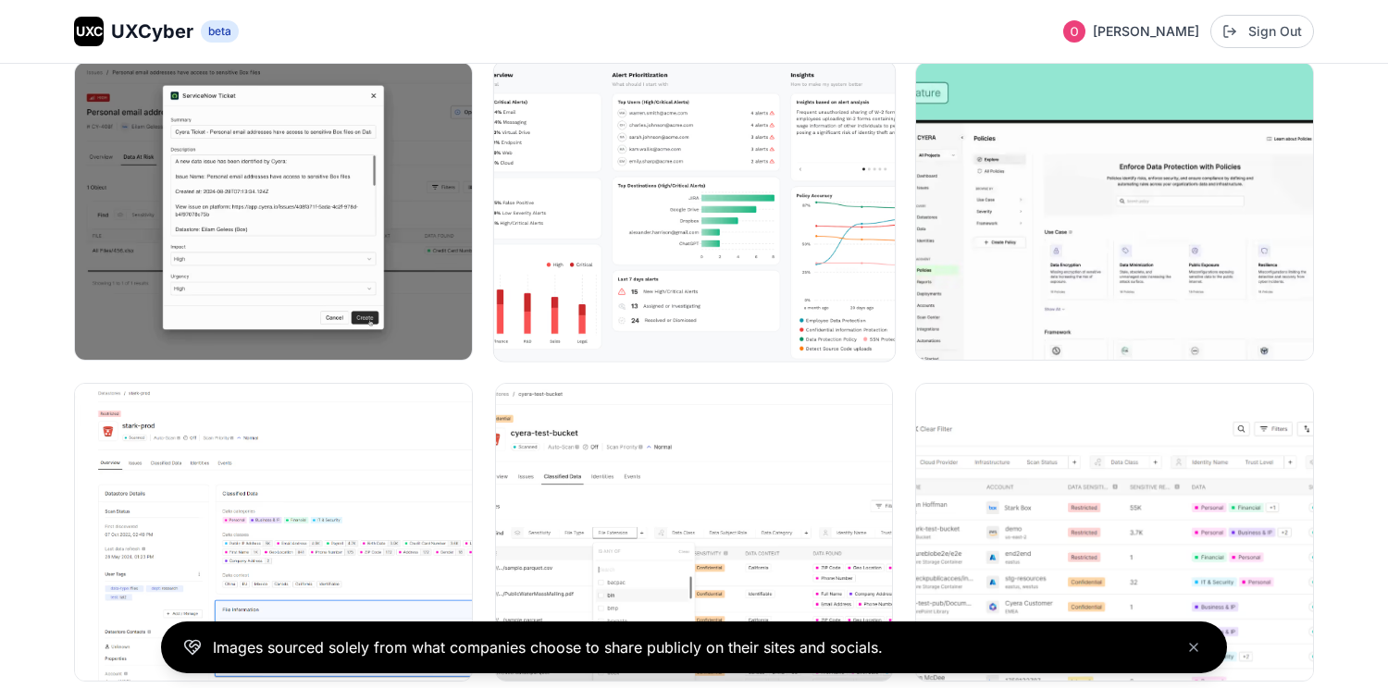
click at [779, 229] on img at bounding box center [694, 212] width 401 height 300
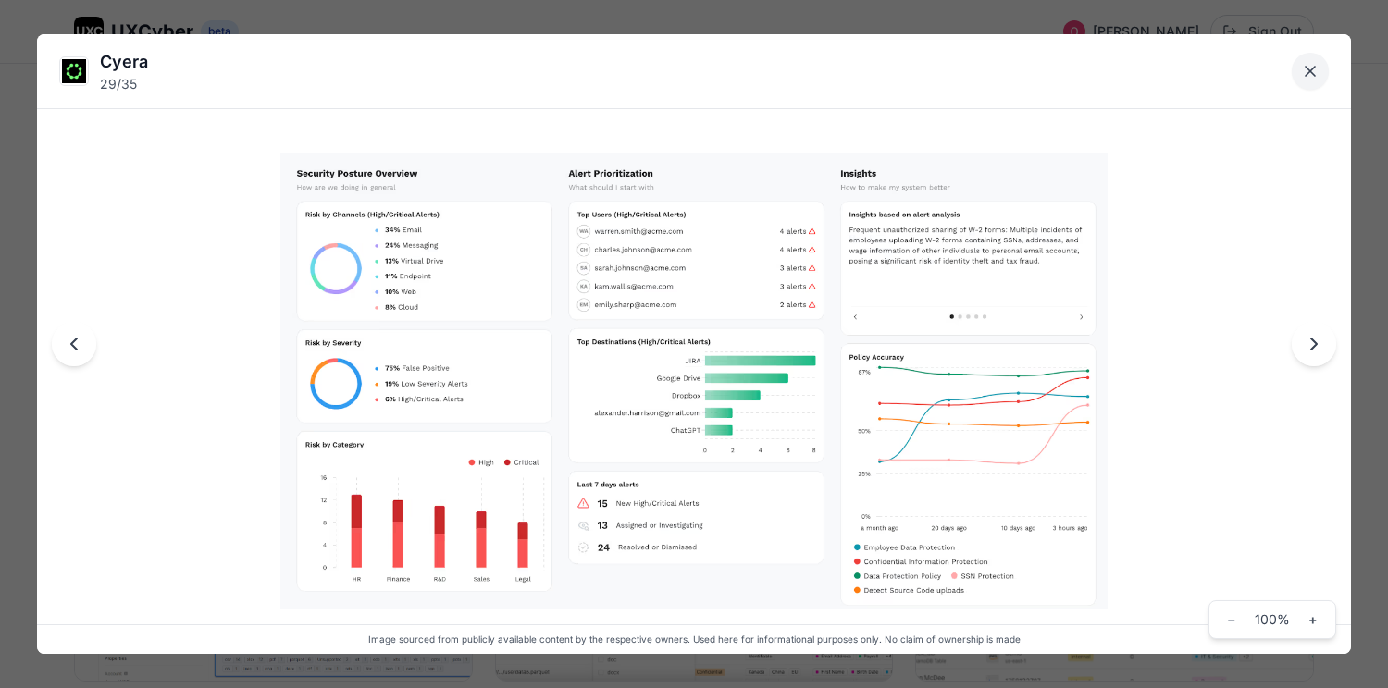
click at [1319, 86] on button "Close lightbox" at bounding box center [1310, 71] width 37 height 37
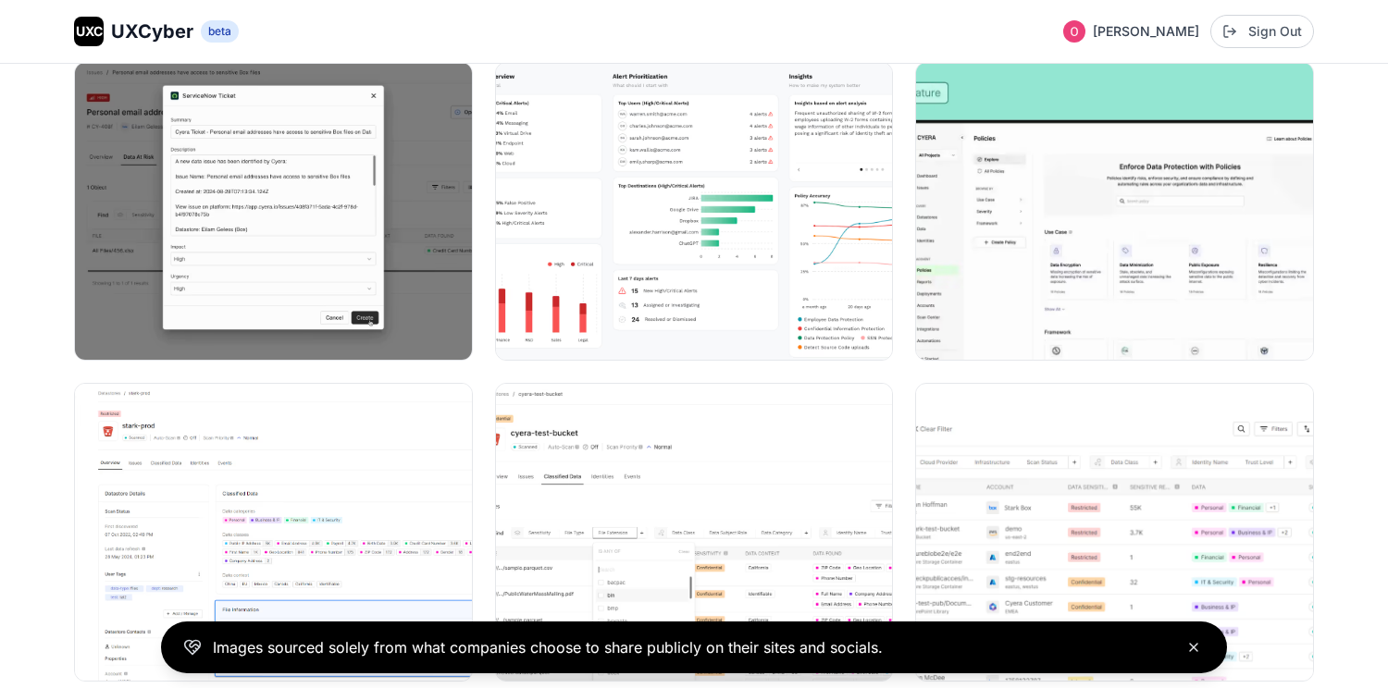
click at [1190, 644] on icon "Close banner" at bounding box center [1193, 647] width 7 height 7
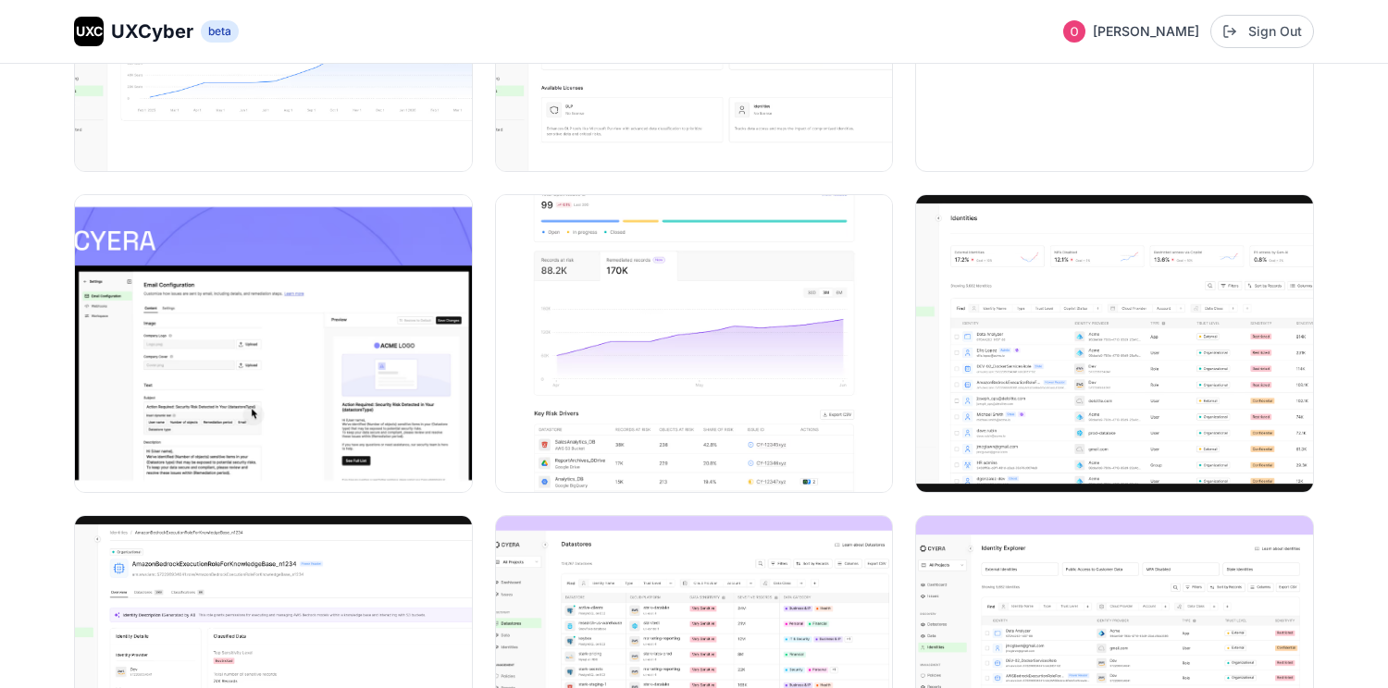
scroll to position [2056, 0]
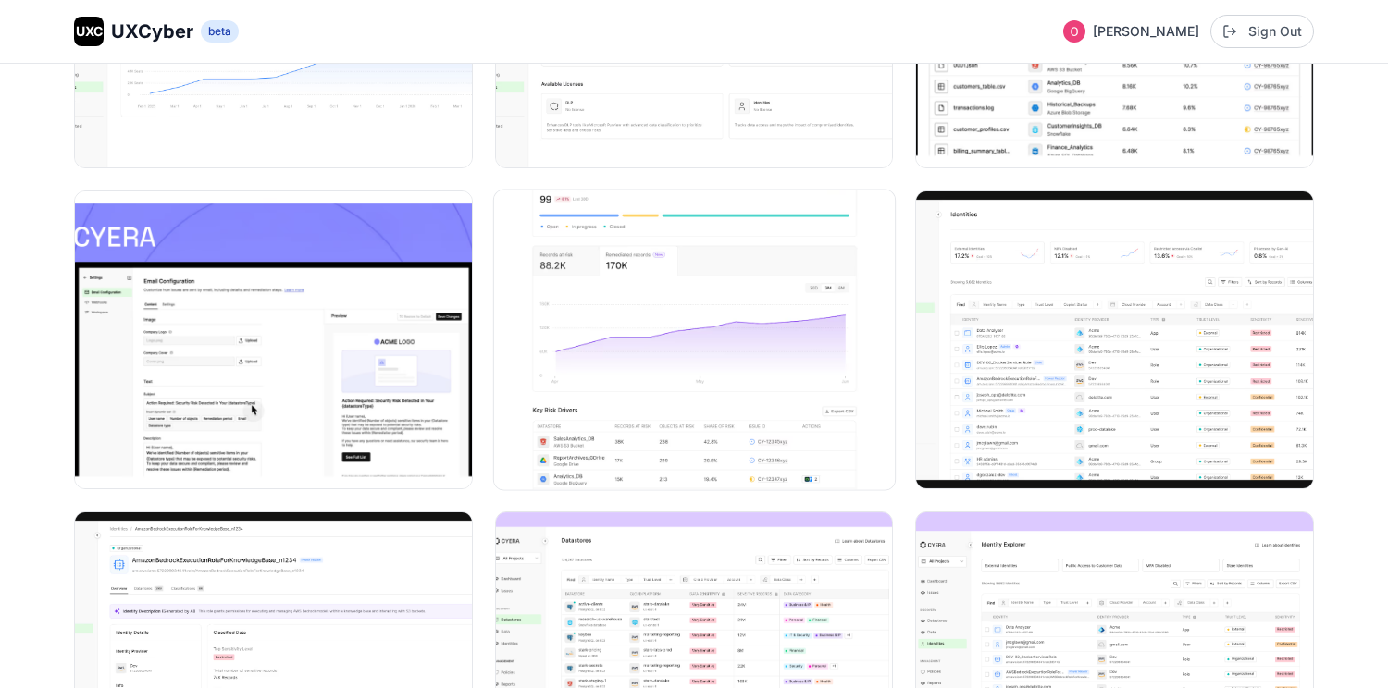
click at [613, 267] on img at bounding box center [694, 341] width 401 height 300
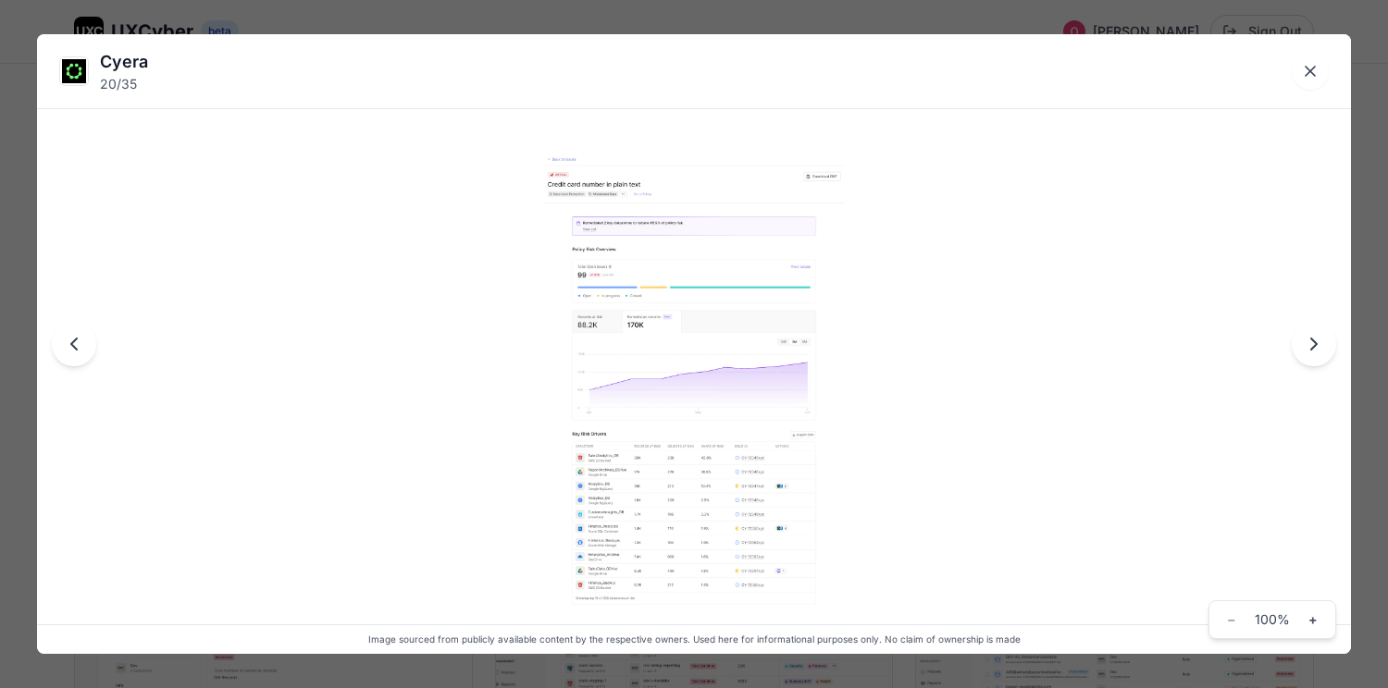
click at [632, 353] on img at bounding box center [694, 381] width 302 height 457
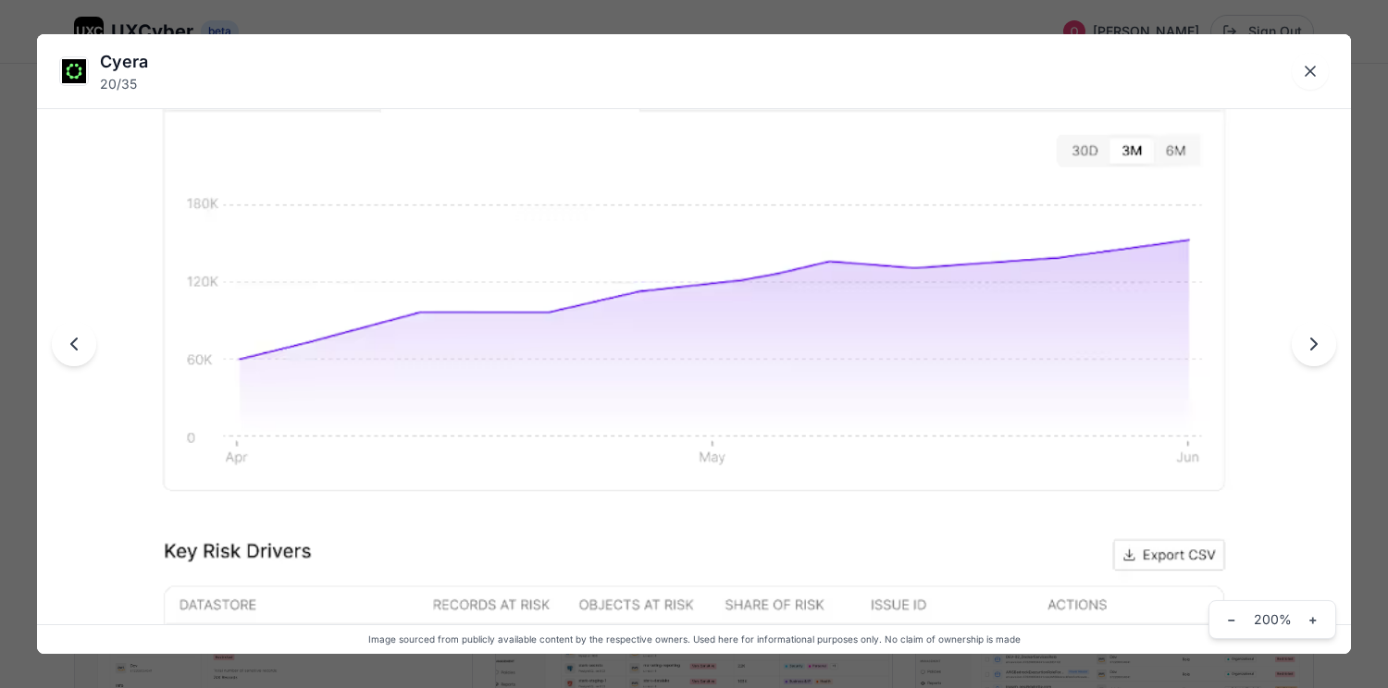
click at [632, 354] on img at bounding box center [694, 321] width 1314 height 1987
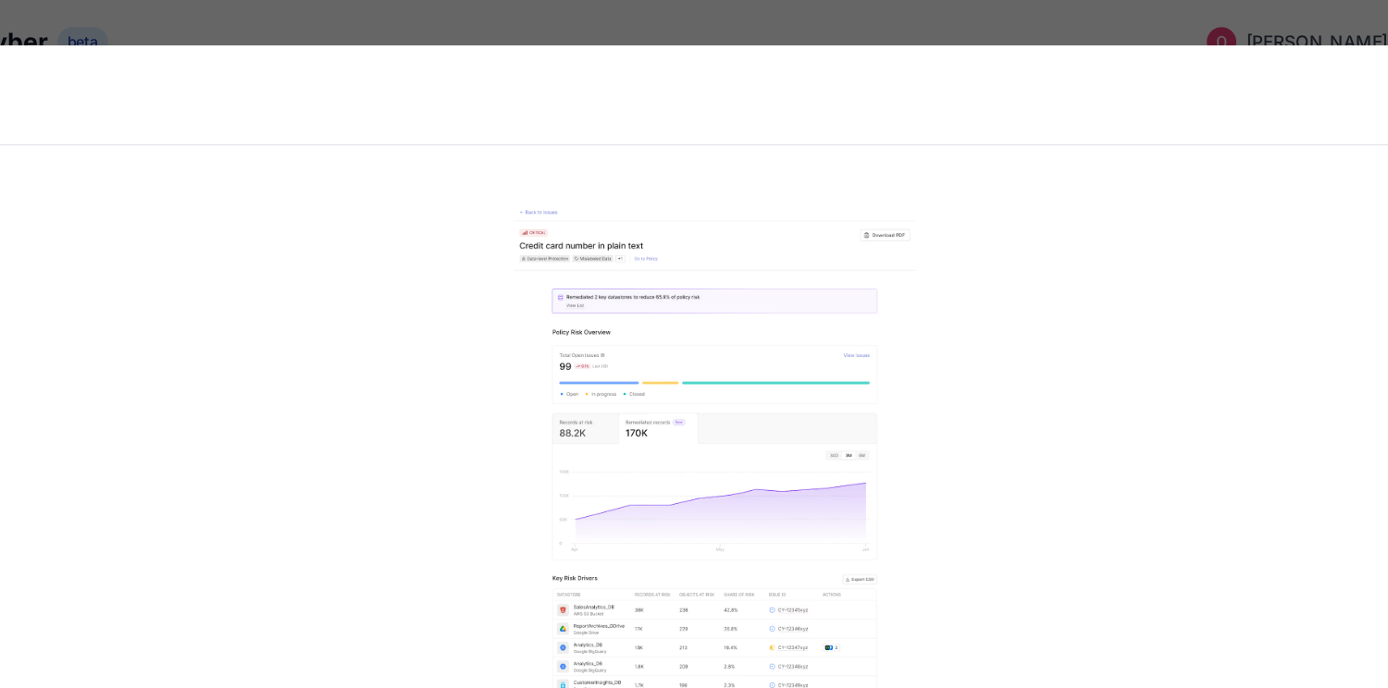
click at [749, 375] on img at bounding box center [694, 381] width 302 height 457
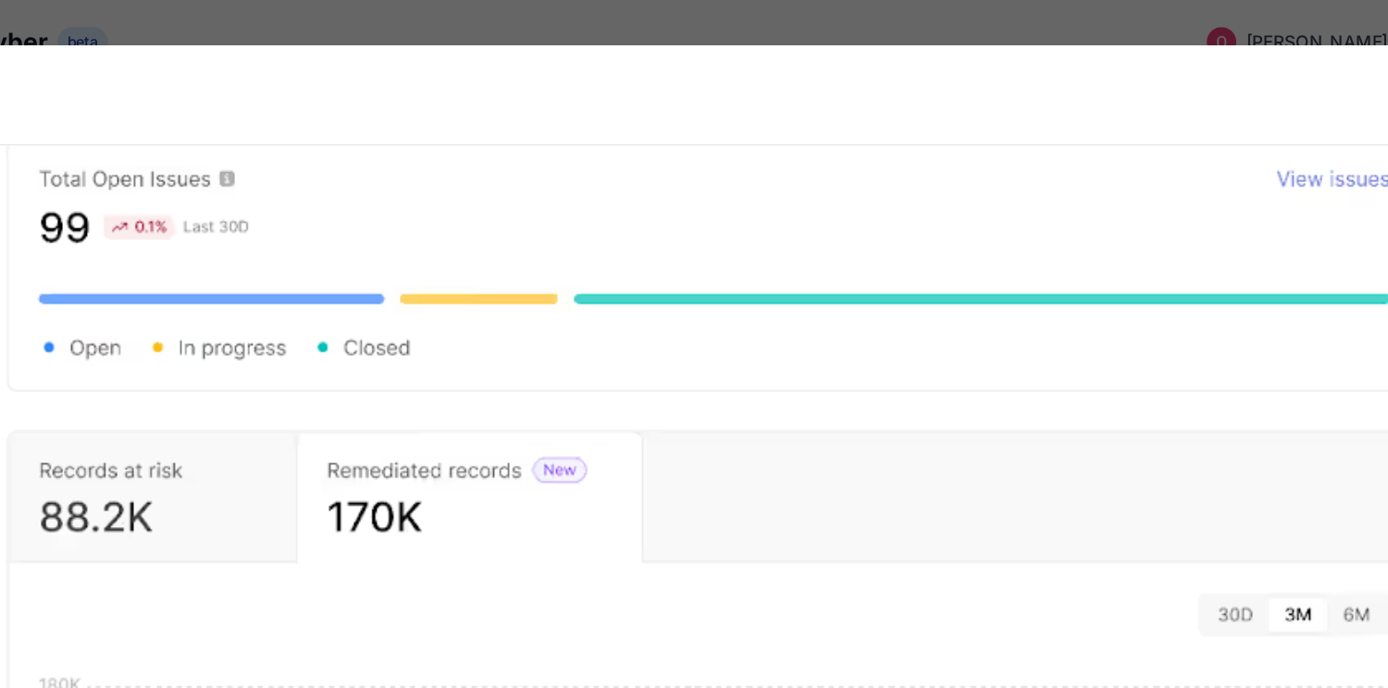
click at [745, 375] on img at bounding box center [694, 631] width 1314 height 1987
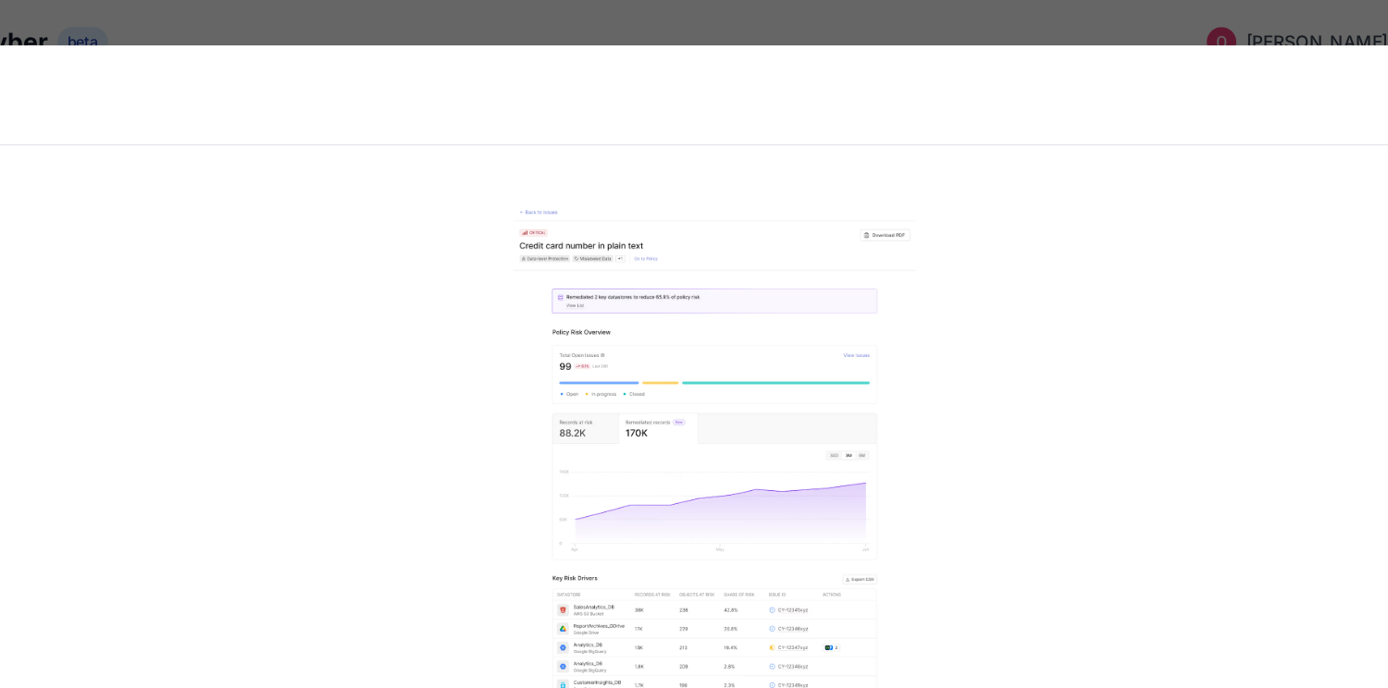
click at [674, 14] on div "Cyera 20 / 35 Image sourced from publicly available content by the respective o…" at bounding box center [694, 344] width 1388 height 688
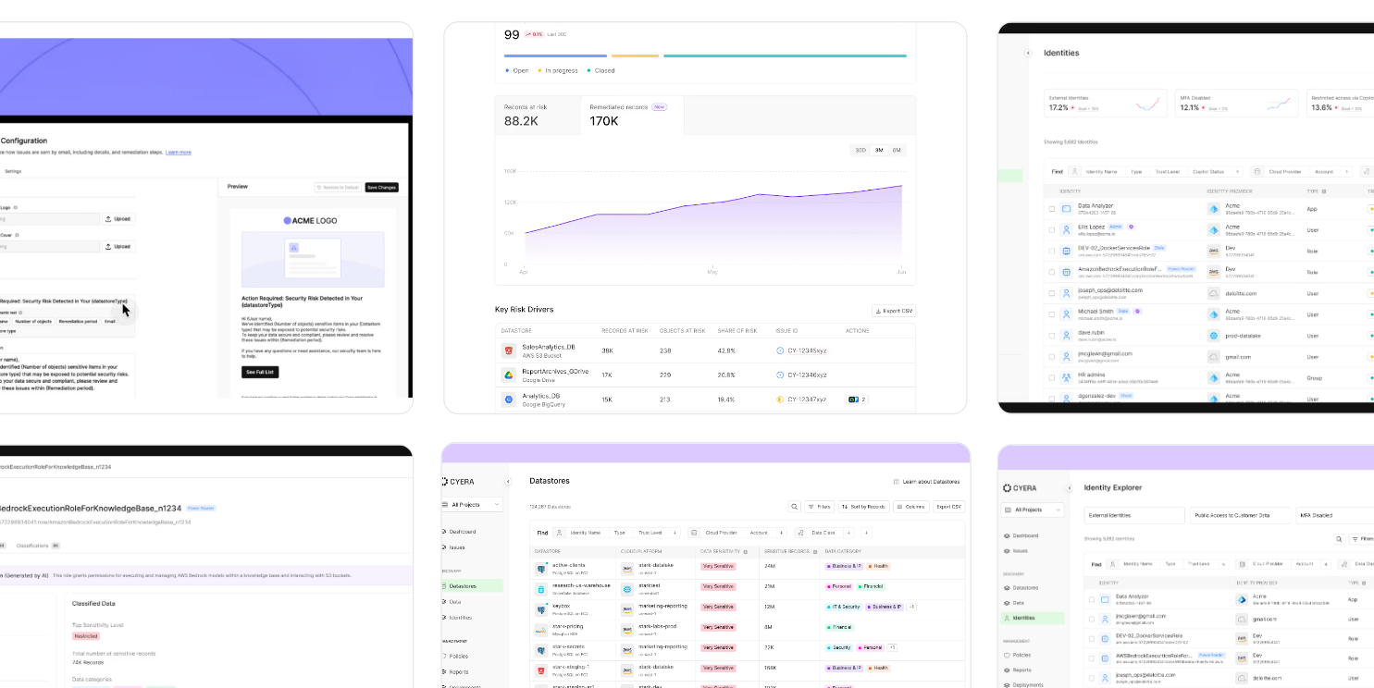
scroll to position [2038, 0]
